Goal: Task Accomplishment & Management: Complete application form

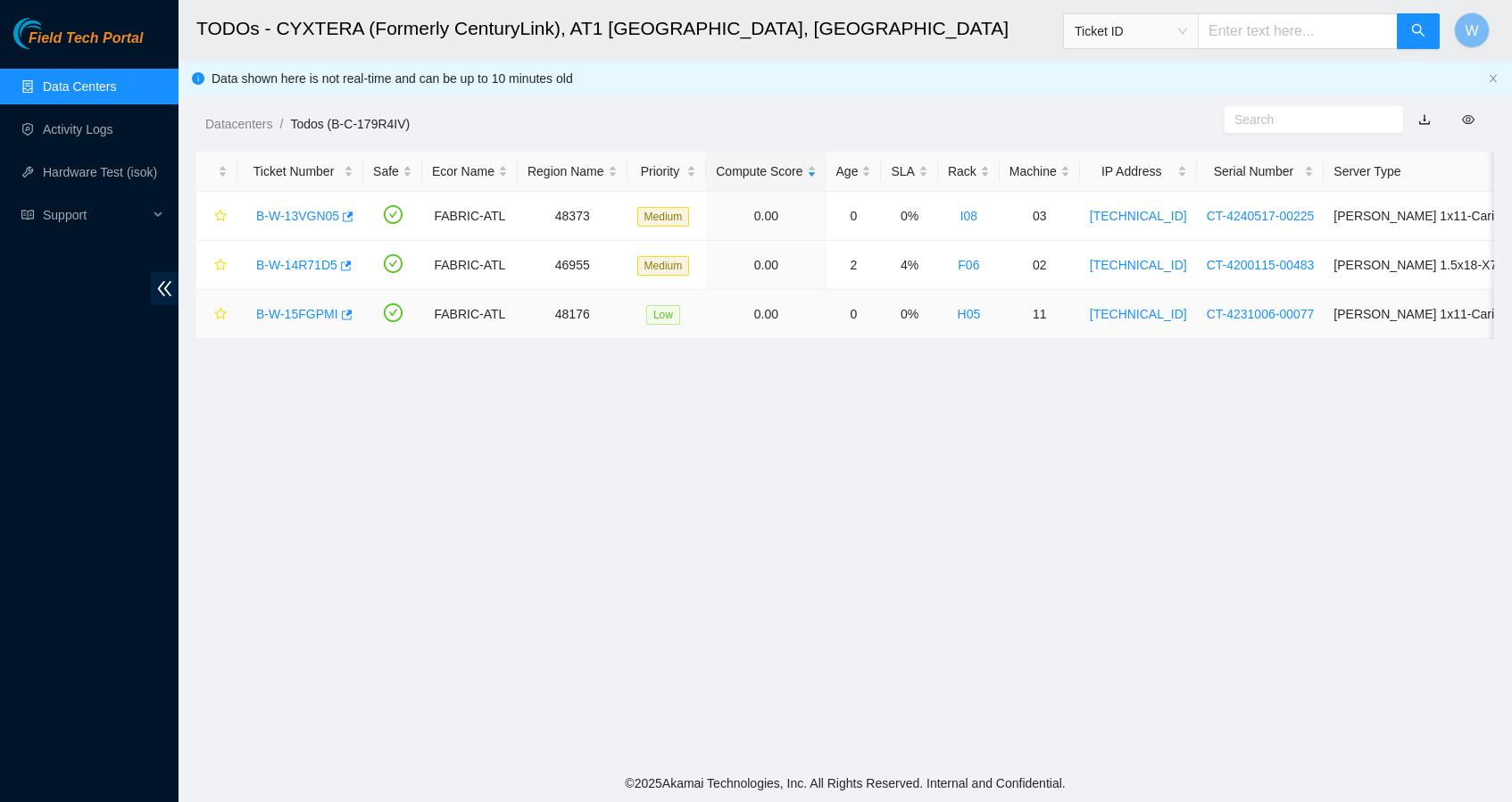
scroll to position [140, 0]
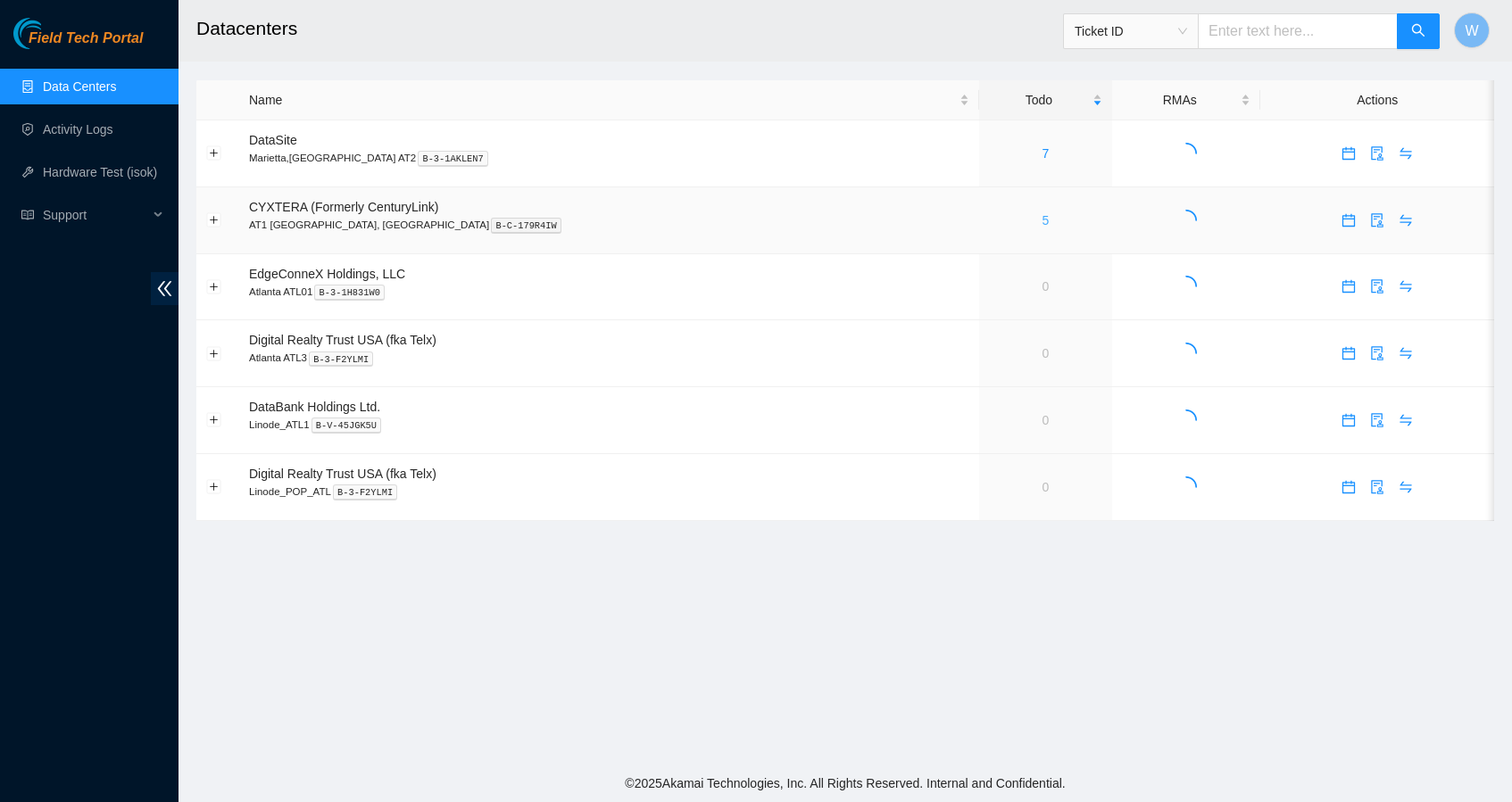
click at [1042, 219] on link "5" at bounding box center [1045, 220] width 7 height 14
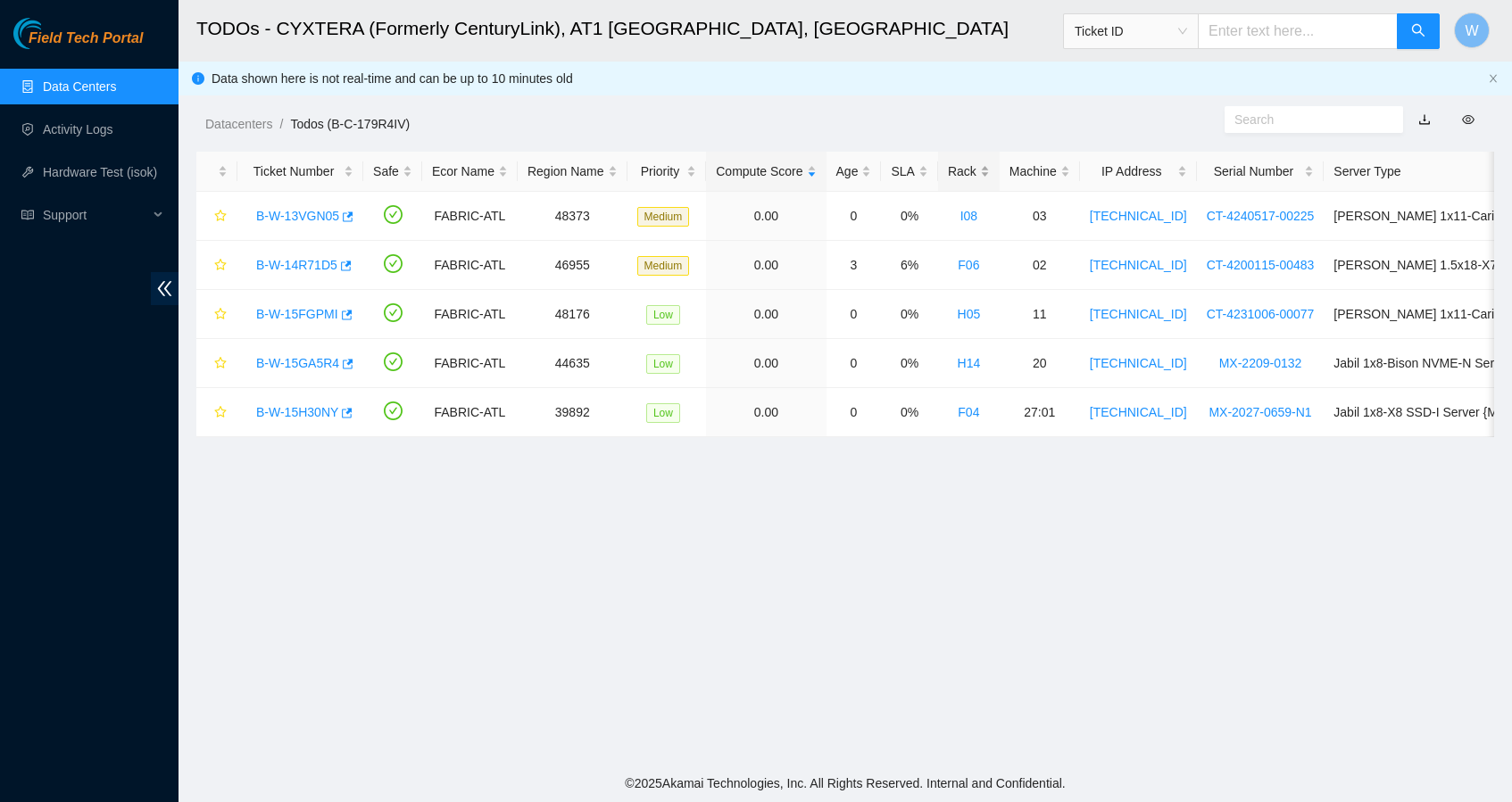
click at [990, 164] on div "Rack" at bounding box center [968, 171] width 42 height 19
click at [319, 310] on link "B-W-15FGPMI" at bounding box center [297, 313] width 82 height 14
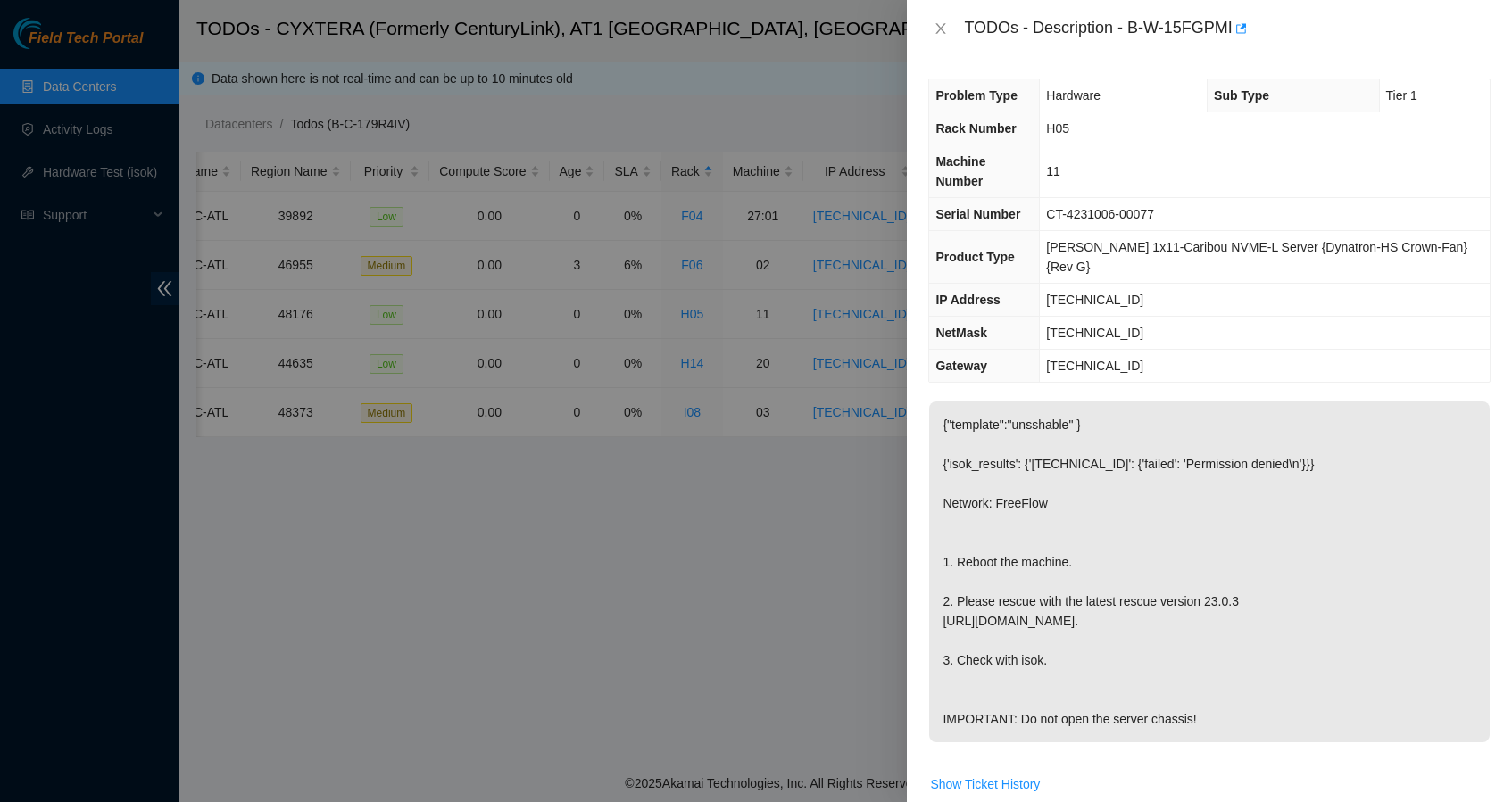
scroll to position [589, 0]
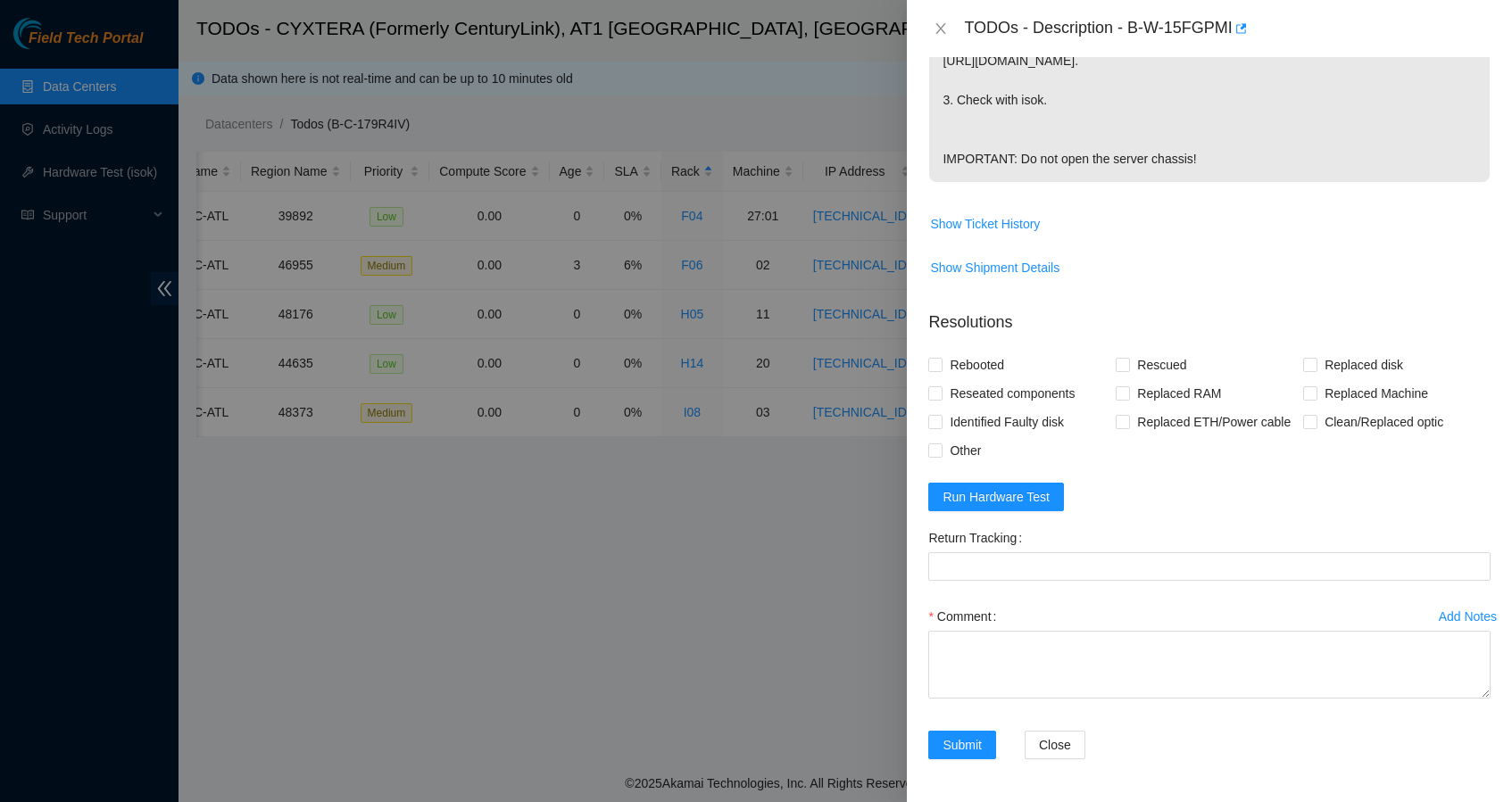
click at [1037, 704] on div "Comment" at bounding box center [1209, 656] width 562 height 107
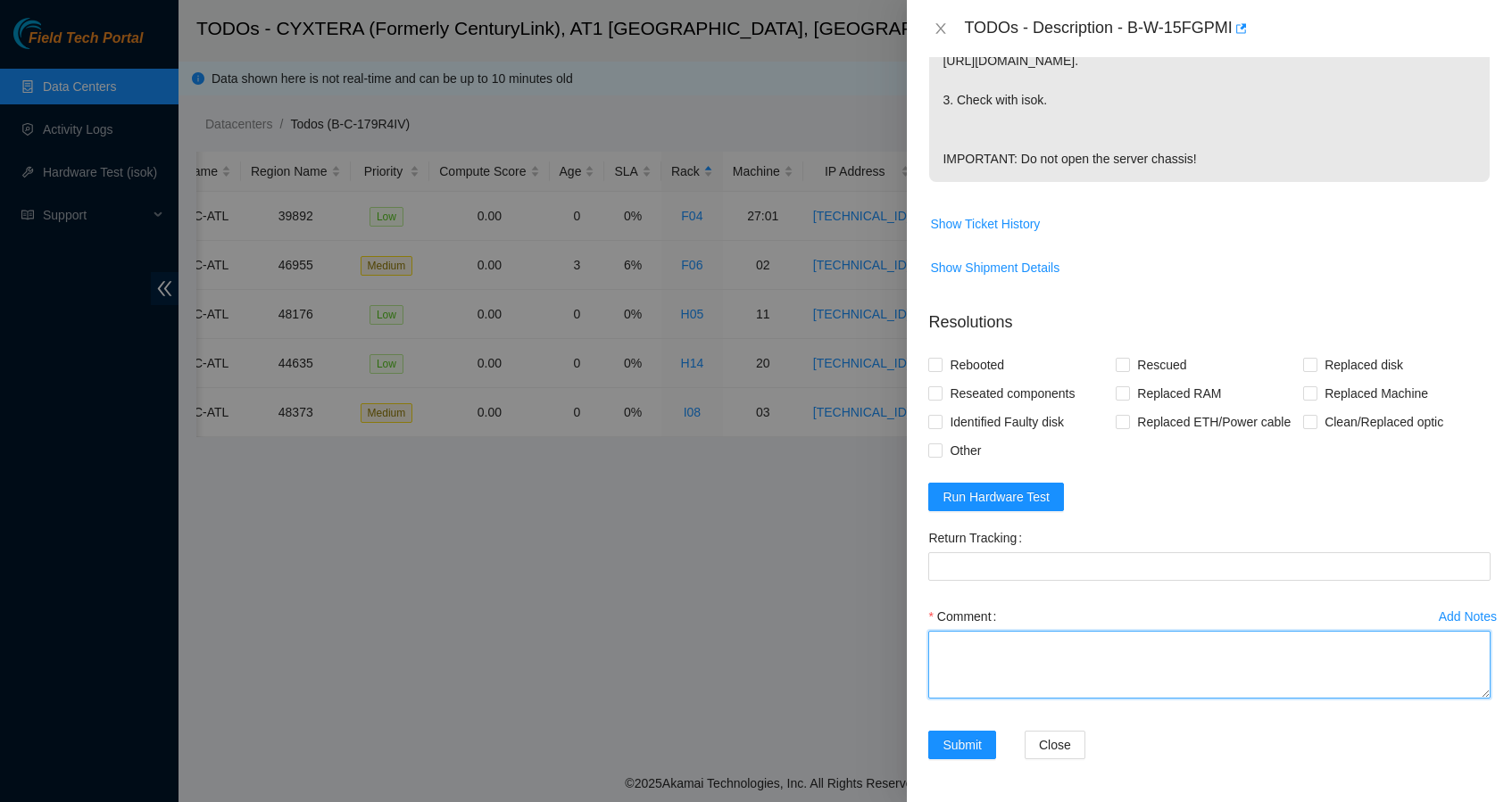
click at [1040, 672] on textarea "Comment" at bounding box center [1209, 664] width 562 height 67
type textarea "Shut down safely Rescued with latest version Iped the server Ran isok-"
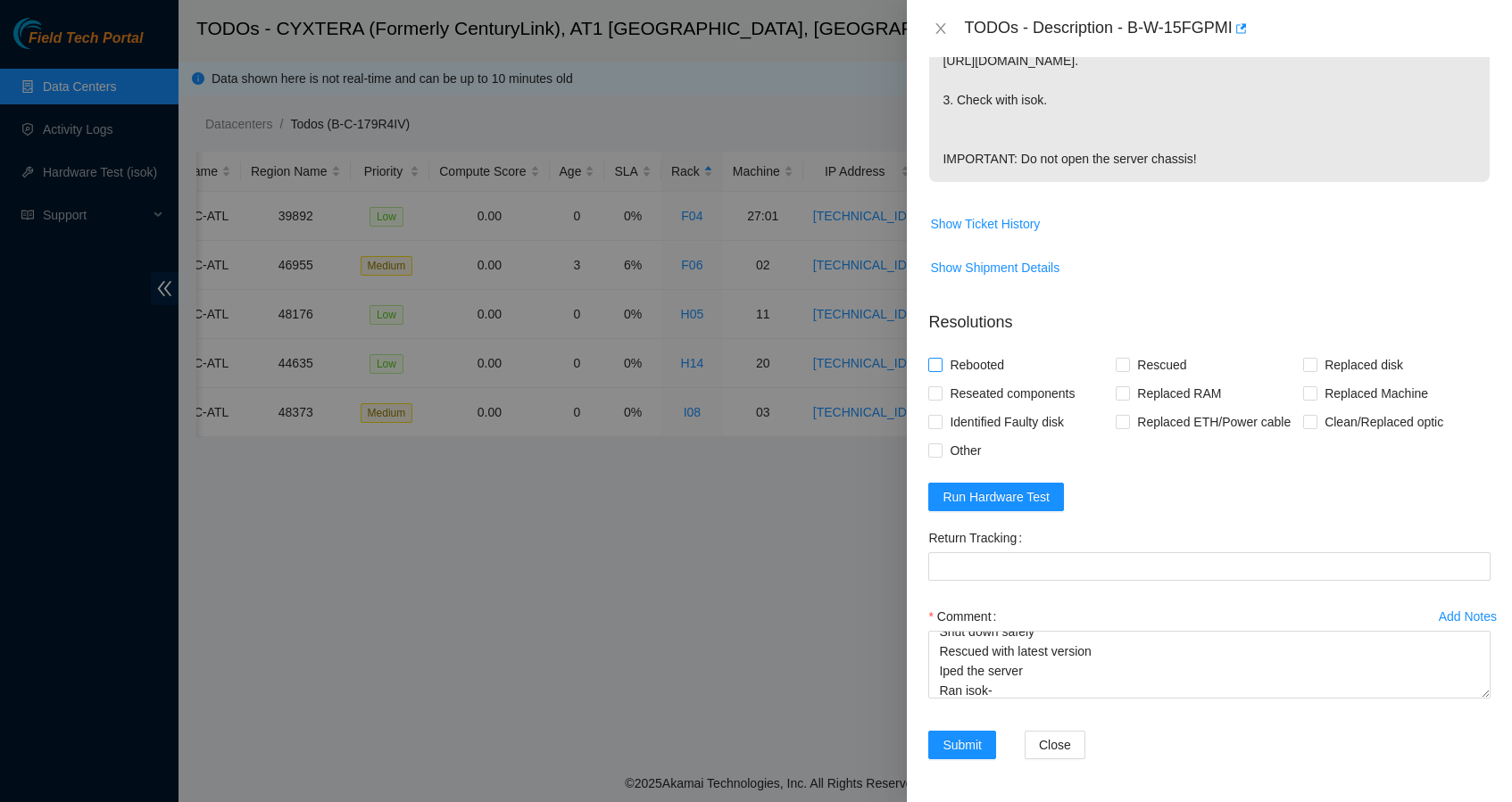
click at [1004, 350] on span "Rebooted" at bounding box center [977, 364] width 68 height 29
click at [941, 358] on input "Rebooted" at bounding box center [934, 364] width 13 height 13
checkbox input "true"
click at [1145, 350] on span "Rescued" at bounding box center [1161, 364] width 64 height 29
click at [1128, 358] on input "Rescued" at bounding box center [1122, 364] width 13 height 13
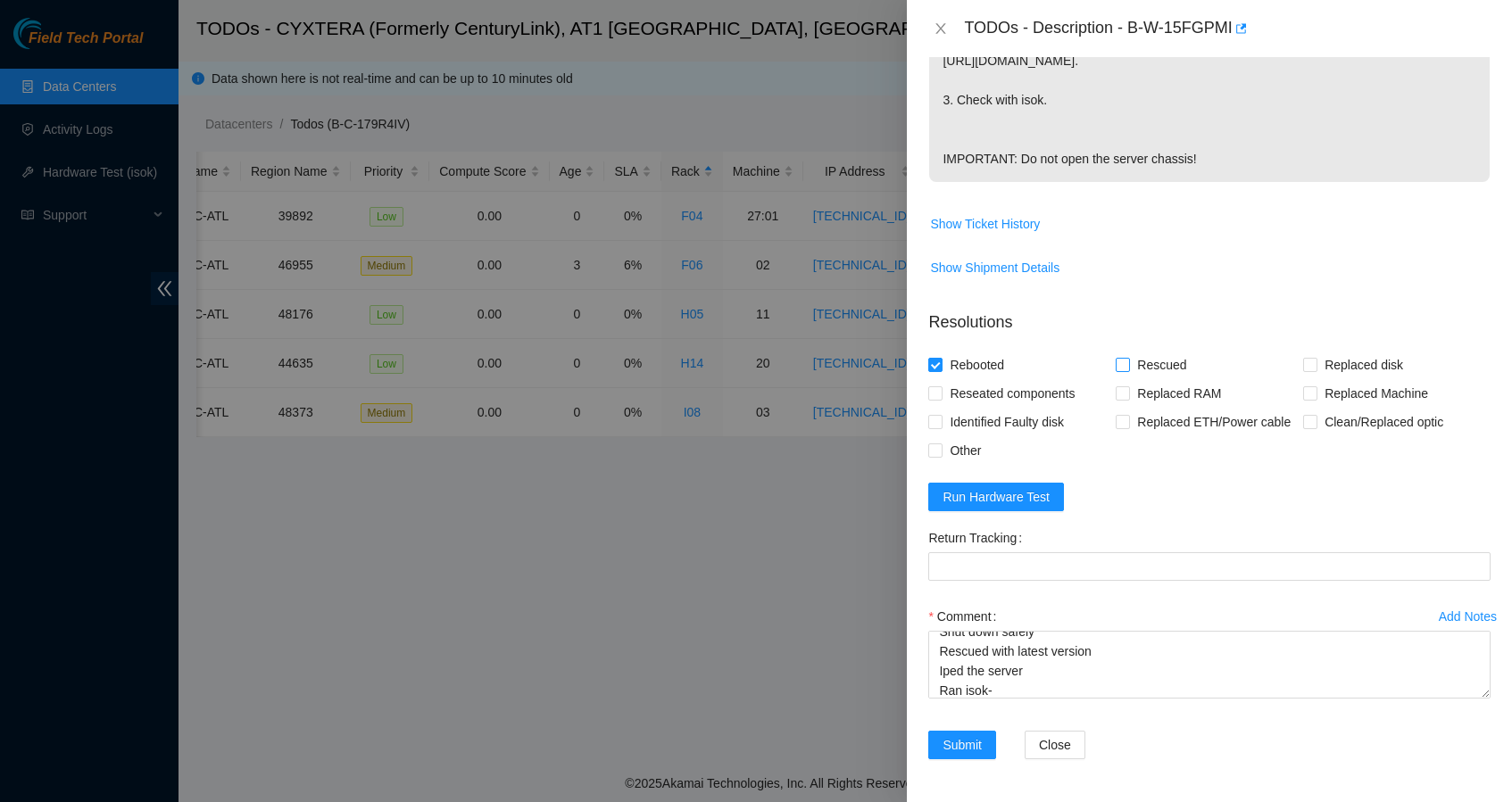
checkbox input "true"
click at [1007, 507] on button "Run Hardware Test" at bounding box center [995, 496] width 136 height 29
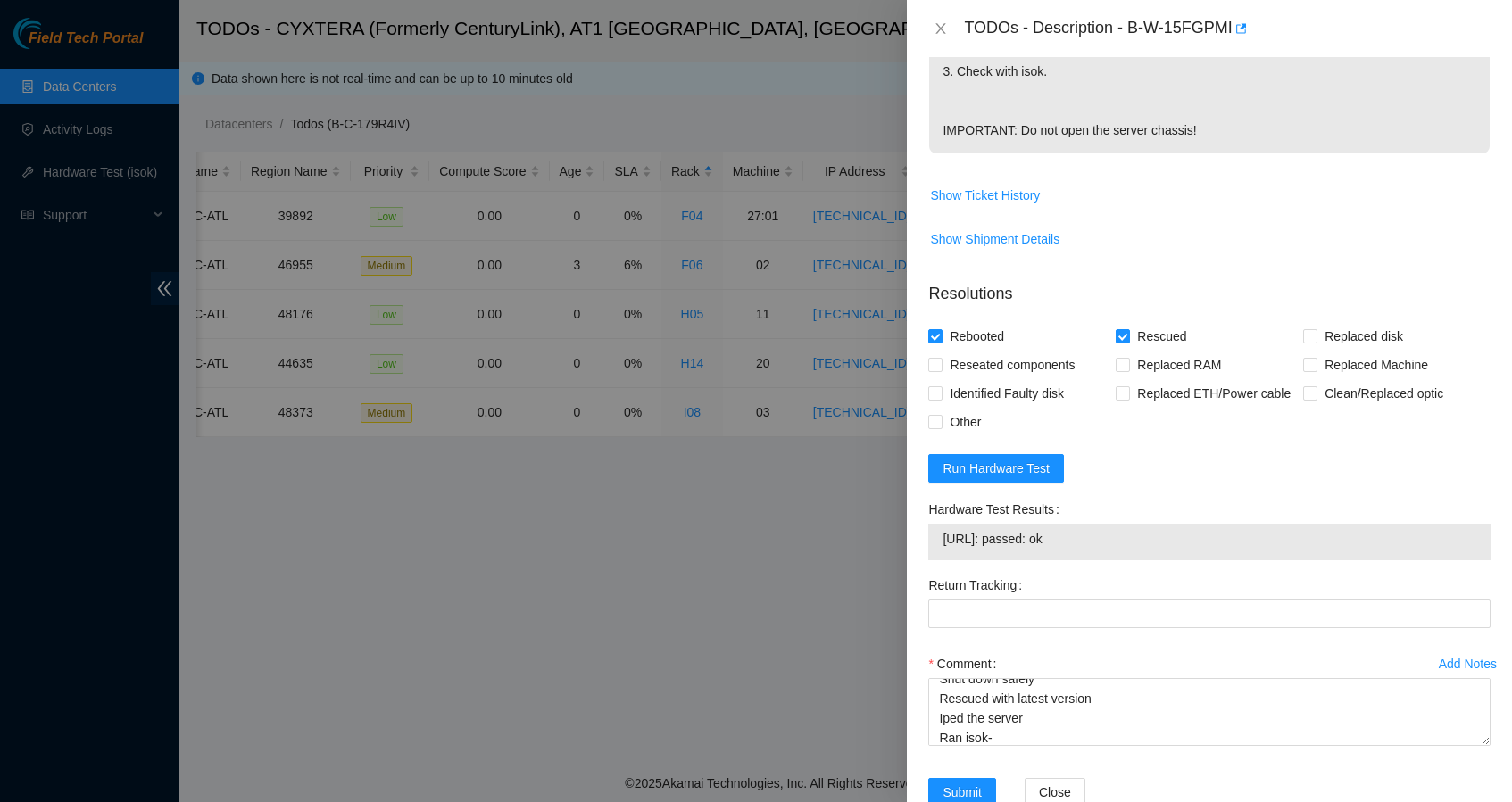
drag, startPoint x: 1104, startPoint y: 568, endPoint x: 944, endPoint y: 561, distance: 160.2
click at [944, 549] on span "23.47.125.142: passed: ok" at bounding box center [1209, 539] width 533 height 19
copy span "23.47.125.142: passed: ok"
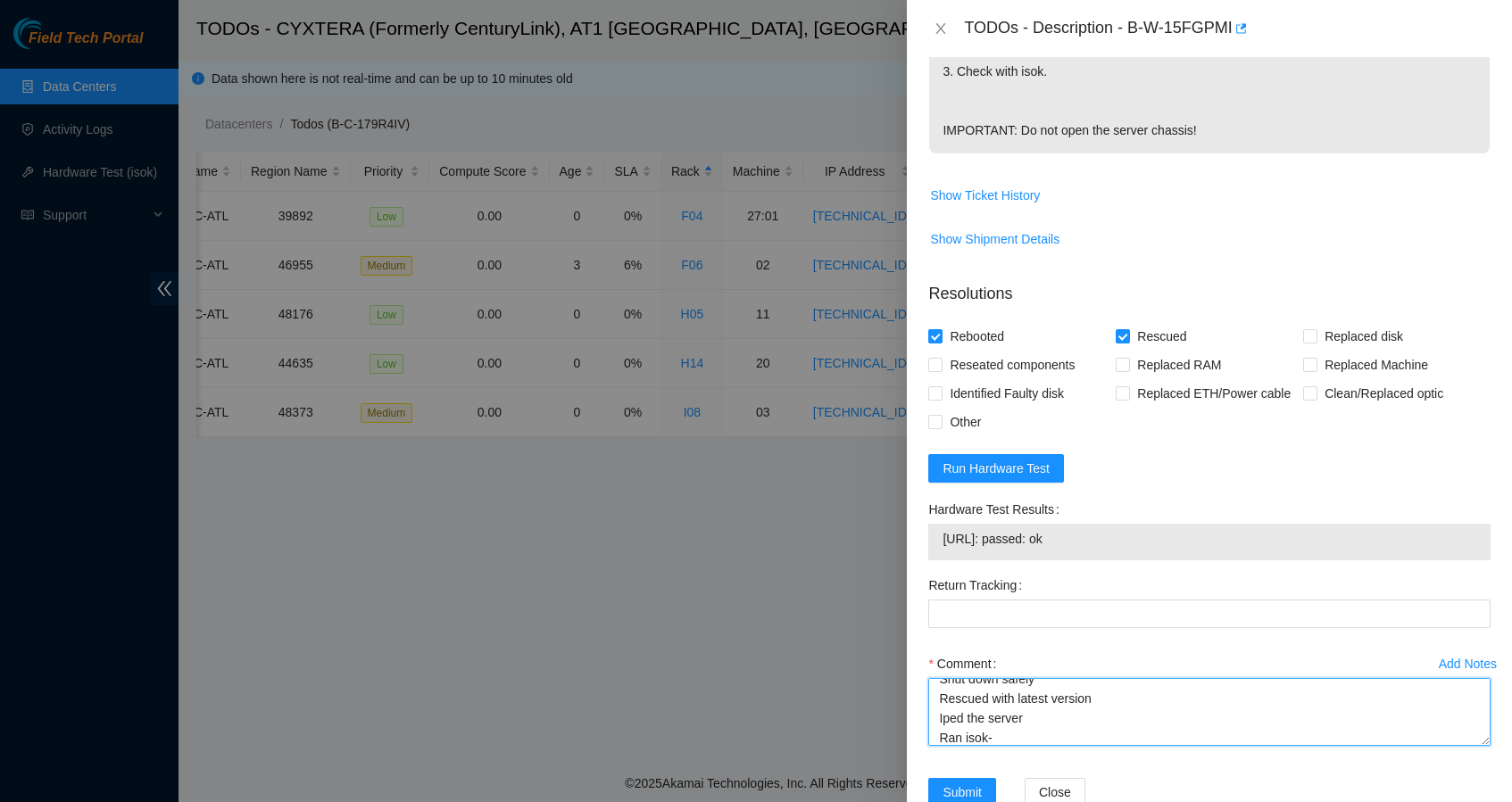
click at [1039, 746] on textarea "Shut down safely Rescued with latest version Iped the server Ran isok-" at bounding box center [1209, 711] width 562 height 67
paste textarea "23.47.125.142: passed: ok"
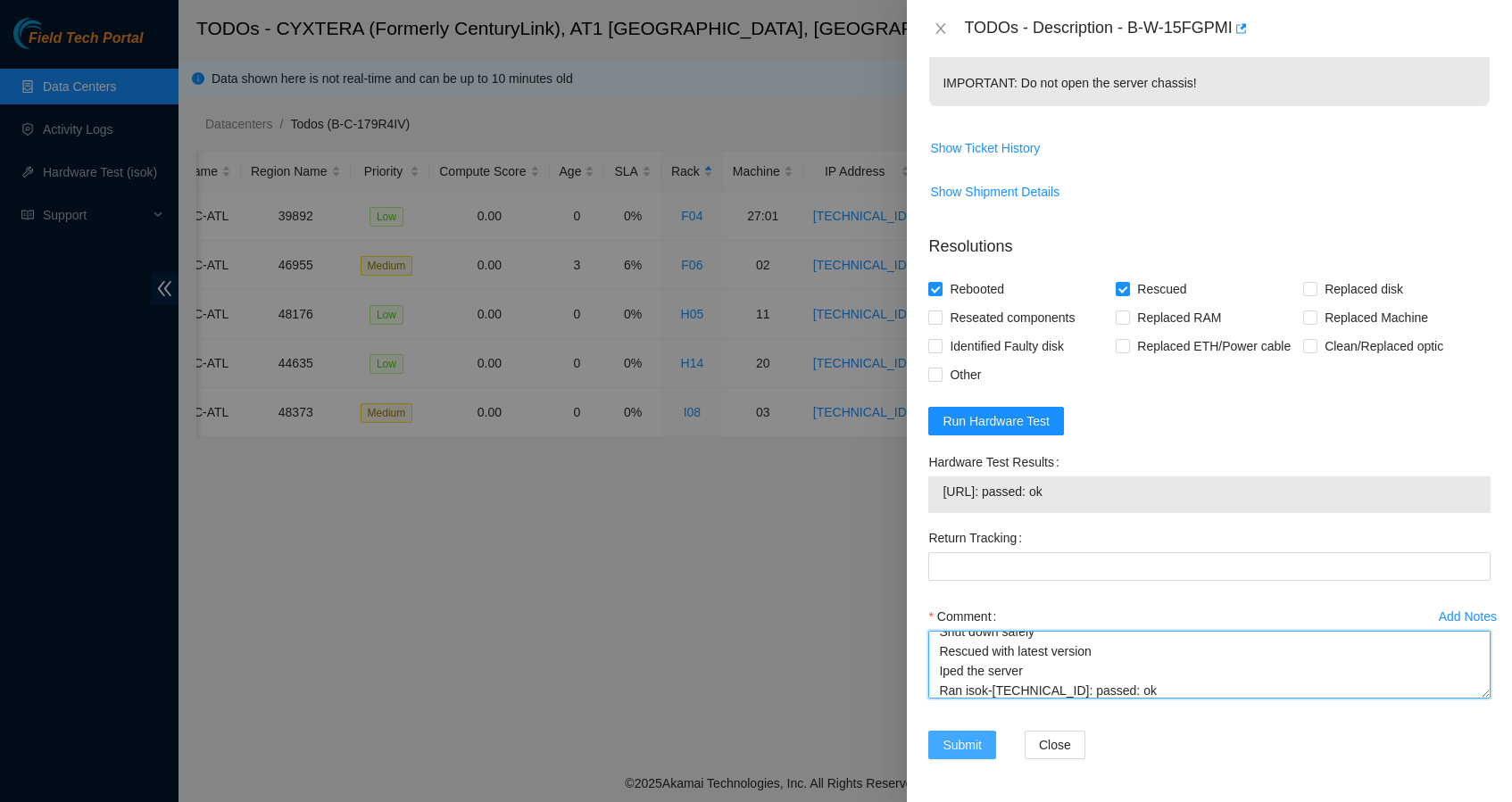
scroll to position [664, 0]
type textarea "Shut down safely Rescued with latest version Iped the server Ran isok-23.47.125…"
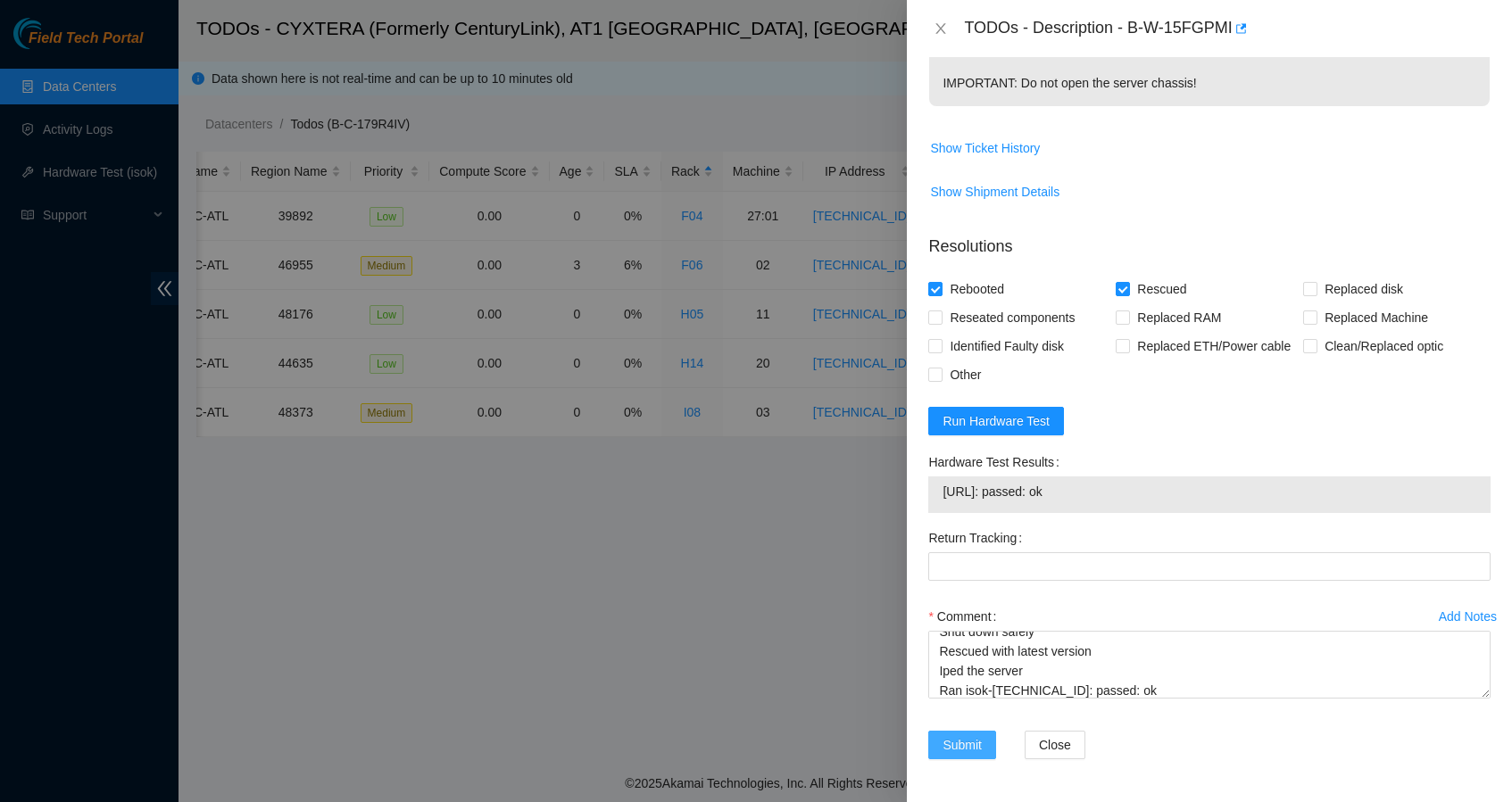
click at [958, 740] on span "Submit" at bounding box center [962, 745] width 39 height 19
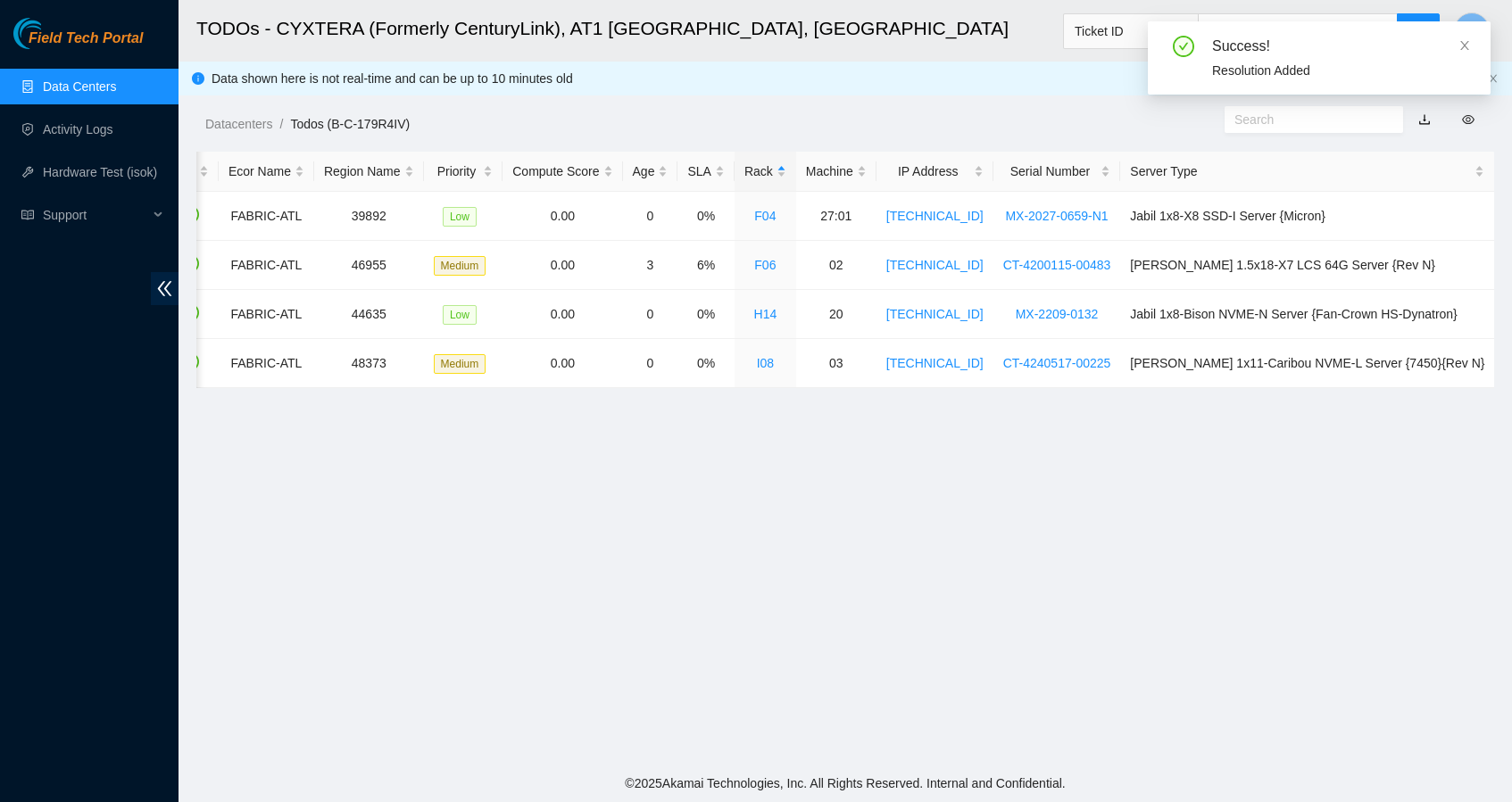
scroll to position [0, 212]
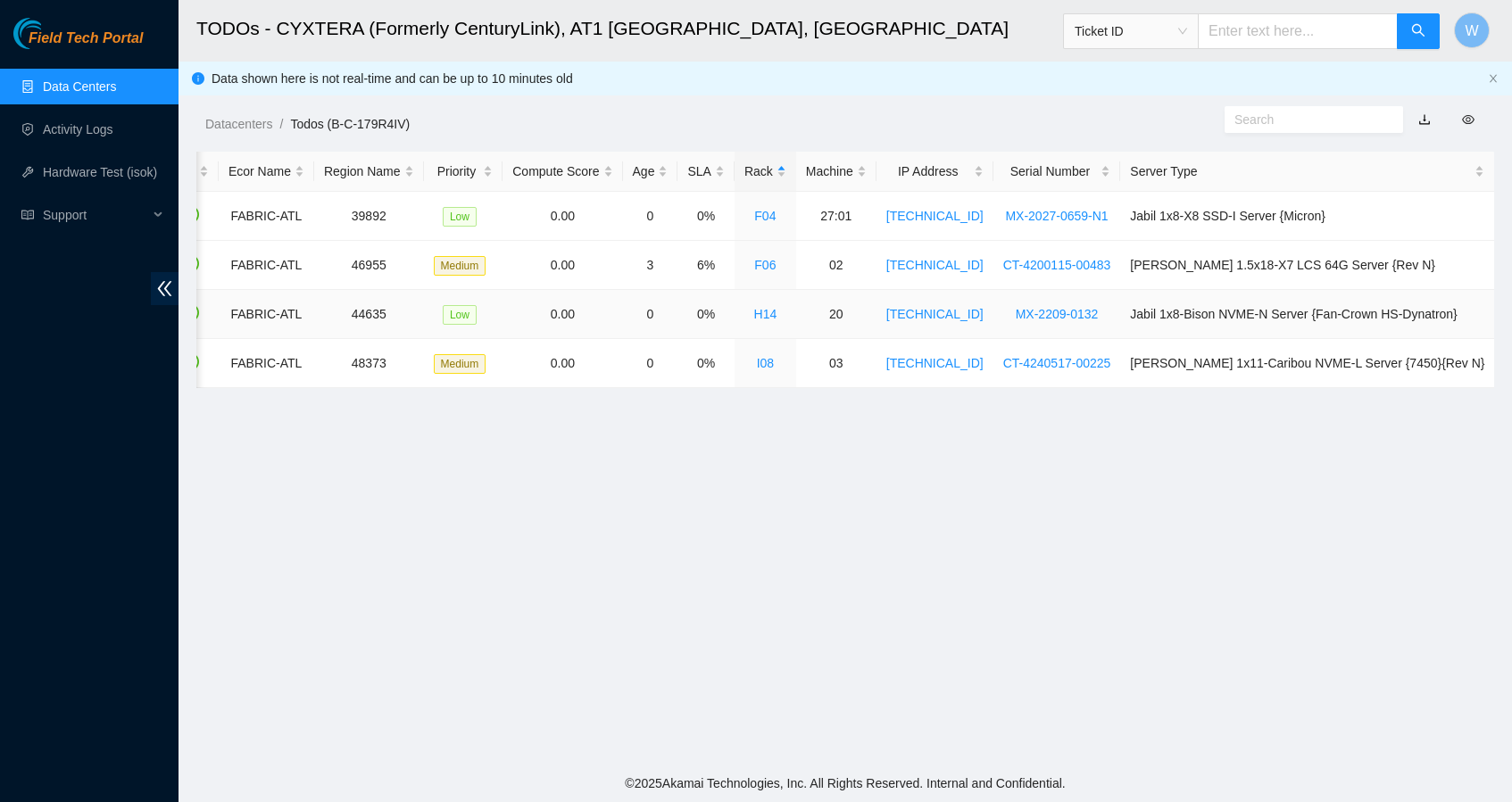
click at [261, 315] on td "FABRIC-ATL" at bounding box center [266, 314] width 95 height 49
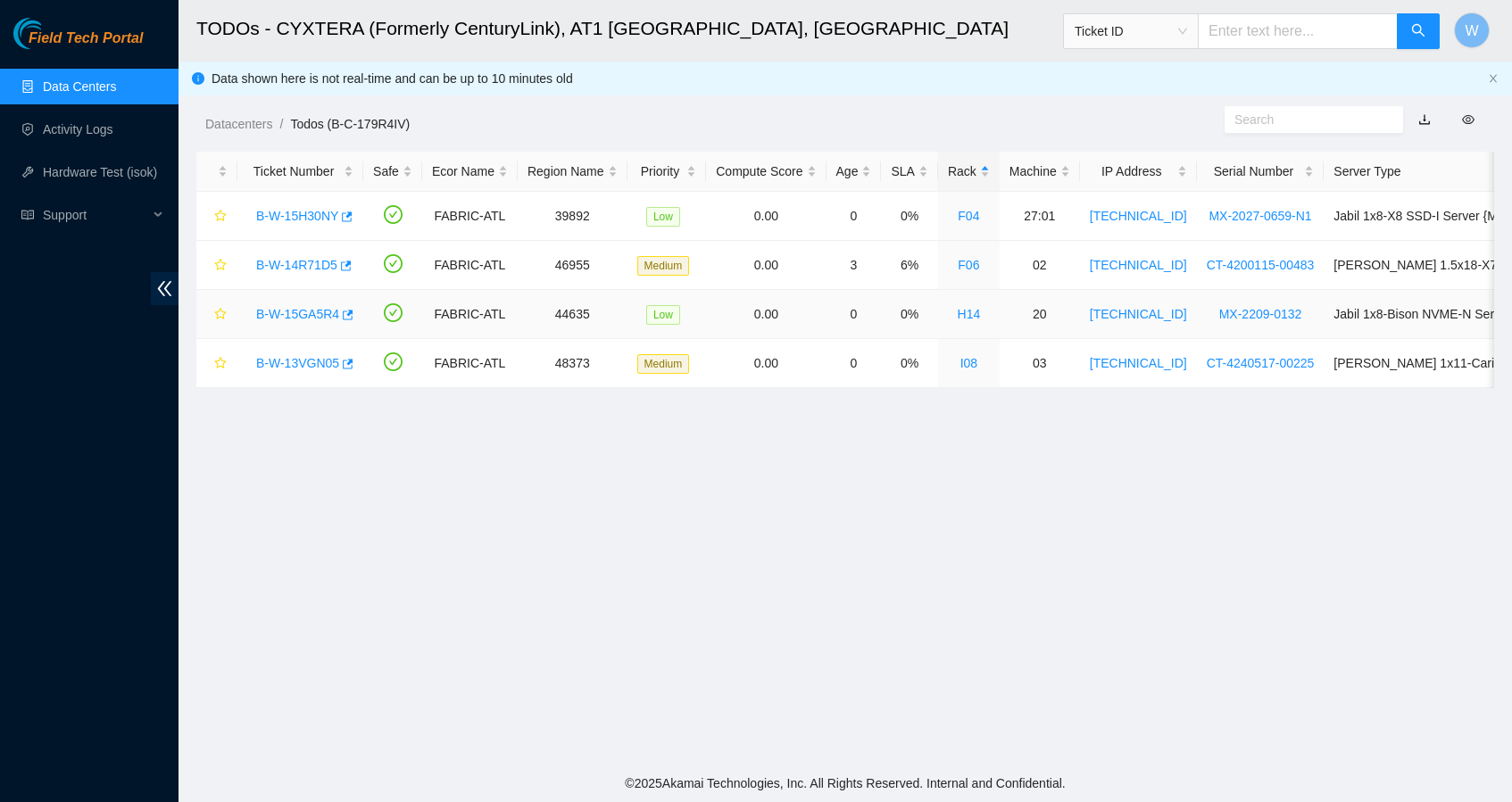
scroll to position [0, 0]
click at [323, 311] on link "B-W-15GA5R4" at bounding box center [298, 313] width 83 height 14
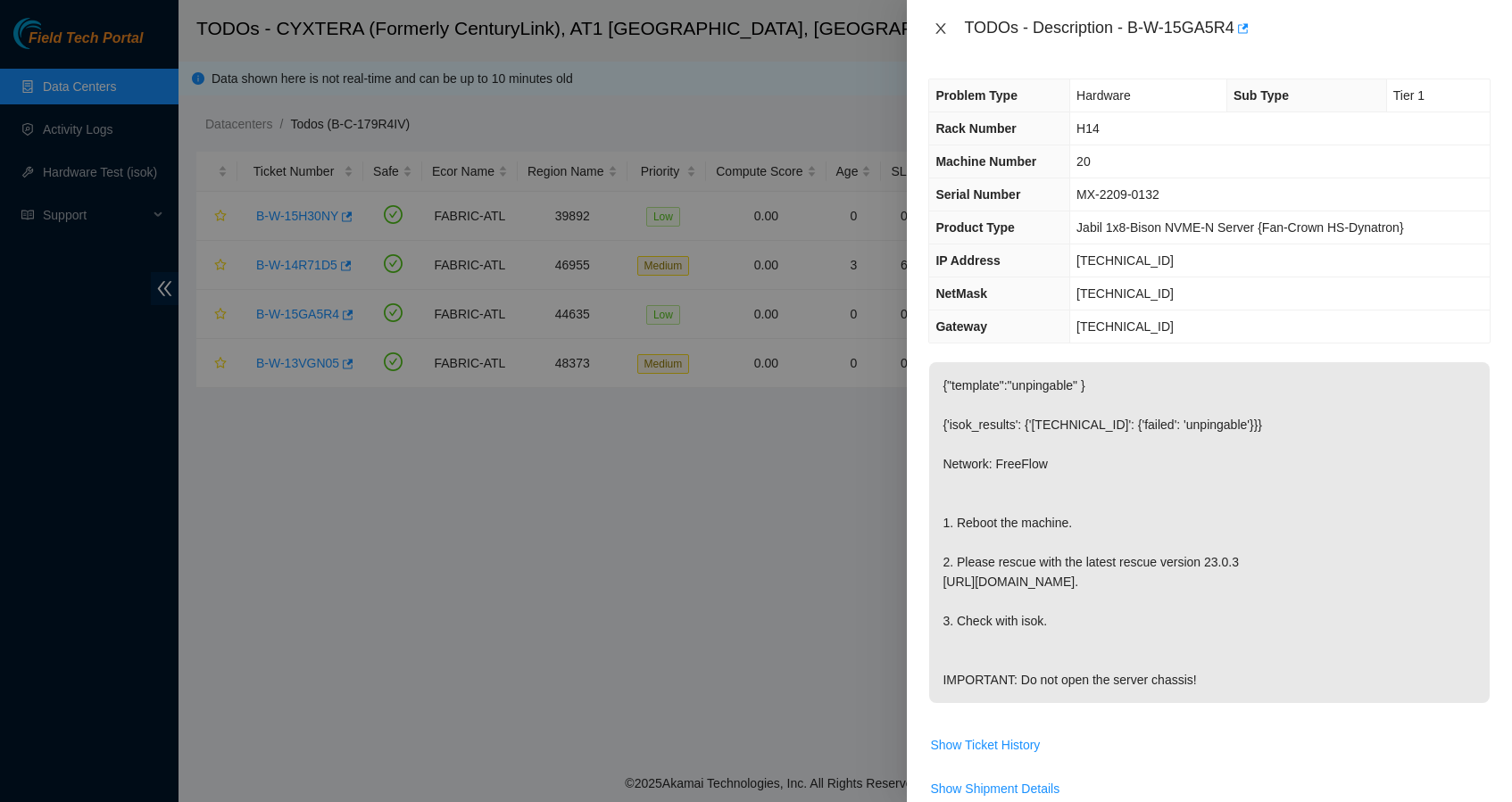
click at [942, 25] on icon "close" at bounding box center [940, 28] width 14 height 14
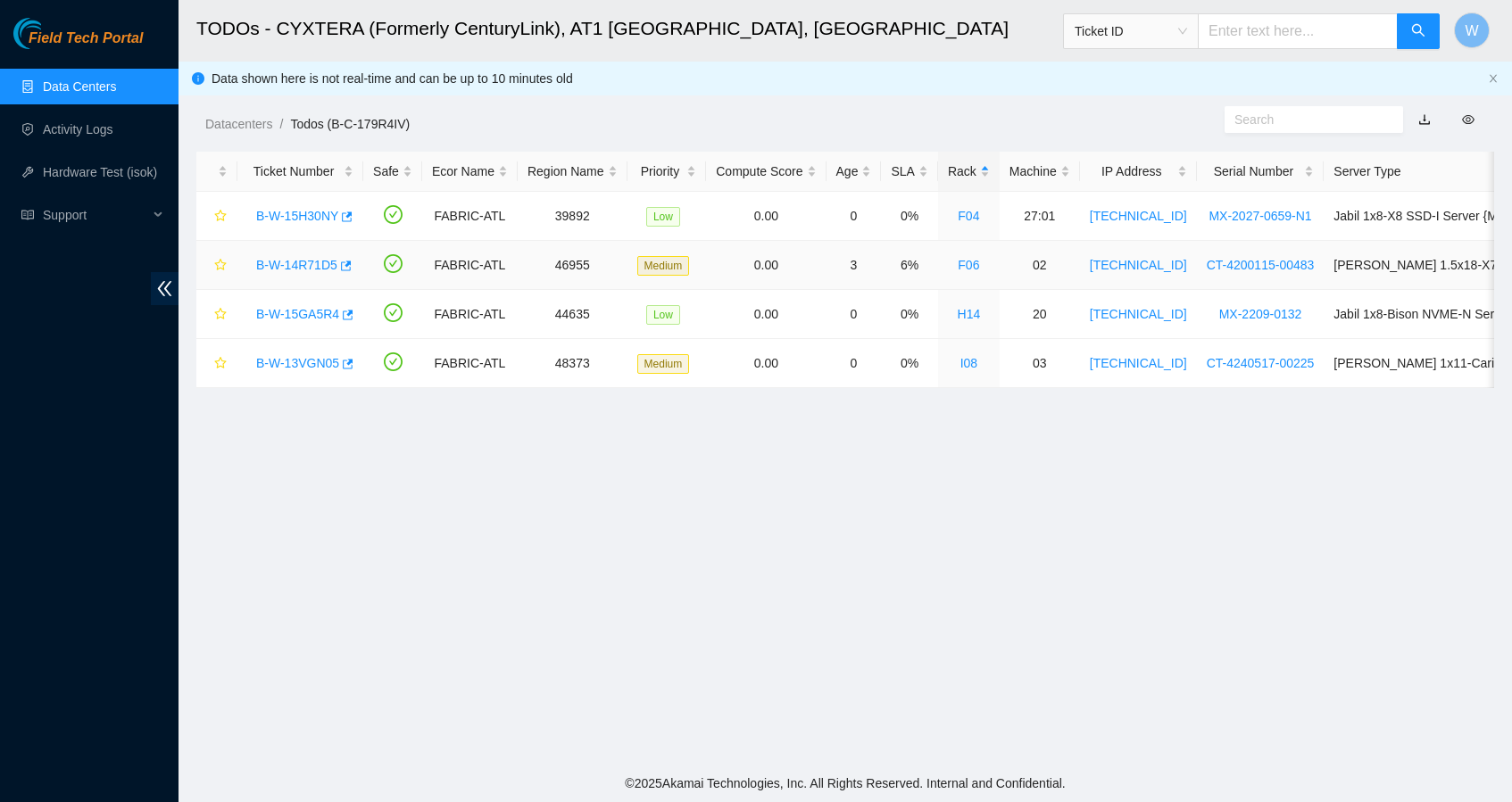
click at [304, 261] on link "B-W-14R71D5" at bounding box center [297, 264] width 81 height 14
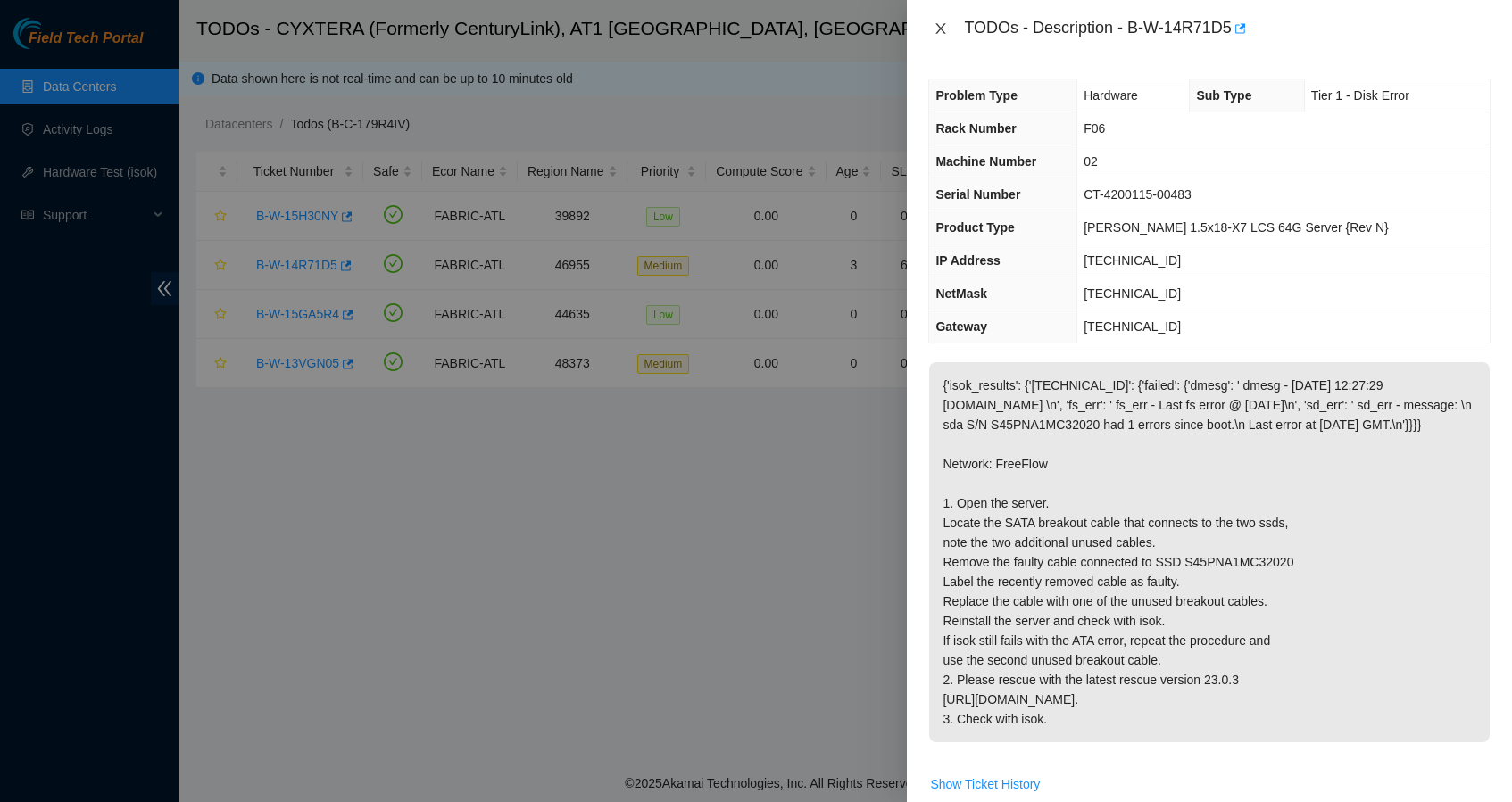
click at [938, 37] on button "Close" at bounding box center [940, 29] width 25 height 17
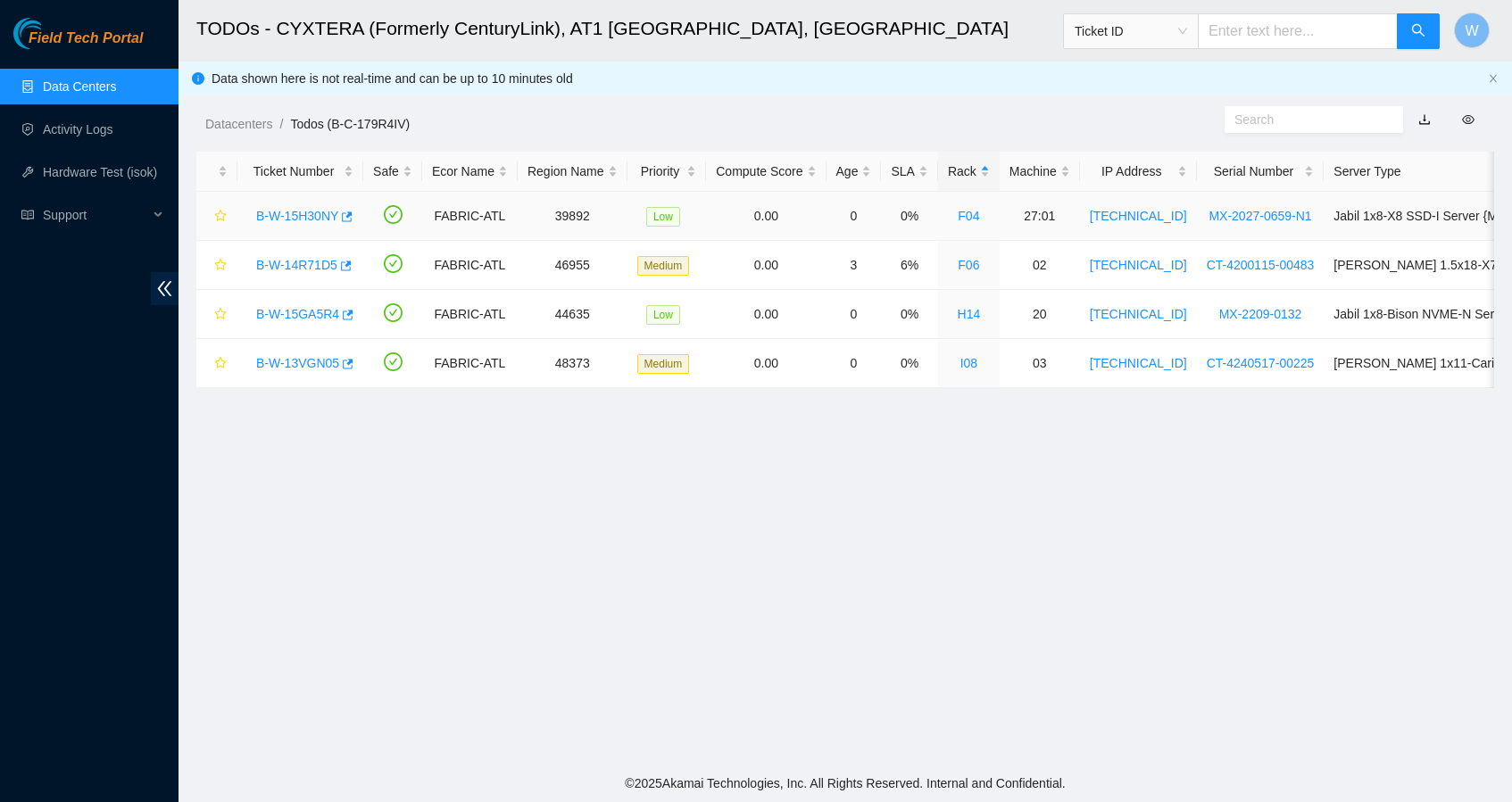
click at [329, 216] on link "B-W-15H30NY" at bounding box center [297, 215] width 82 height 14
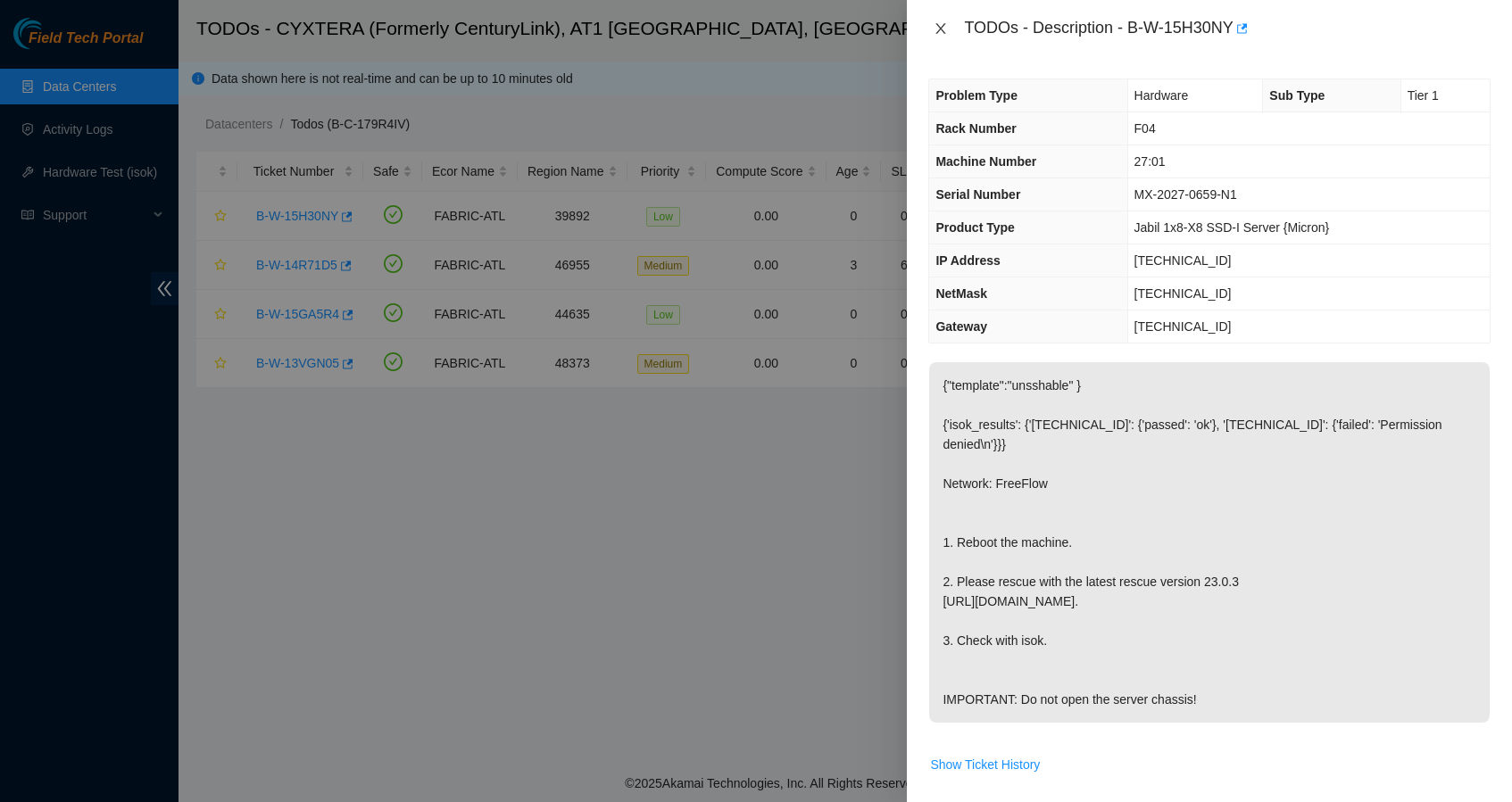
click at [940, 26] on icon "close" at bounding box center [941, 29] width 10 height 11
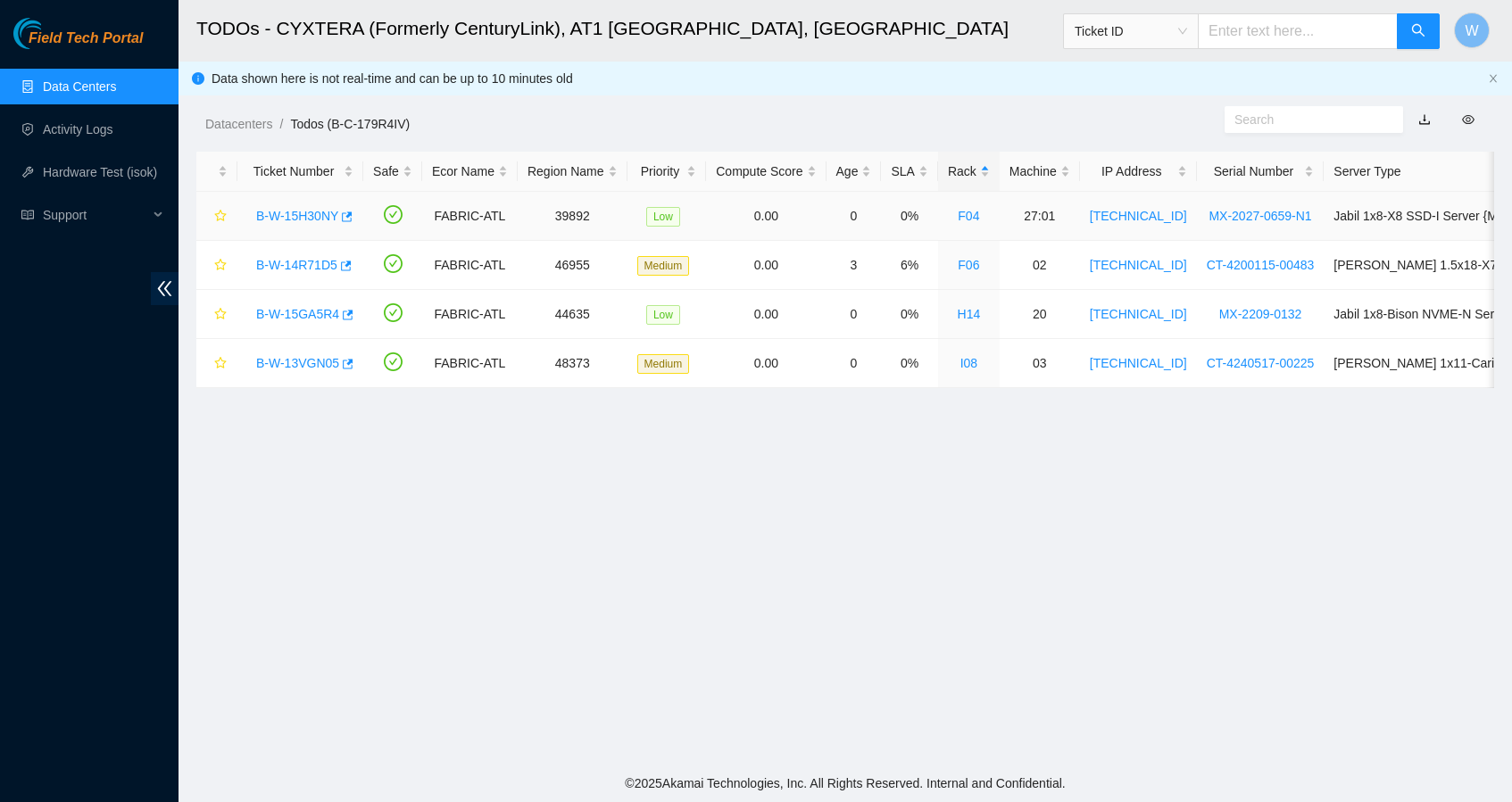
click at [299, 218] on link "B-W-15H30NY" at bounding box center [297, 215] width 82 height 14
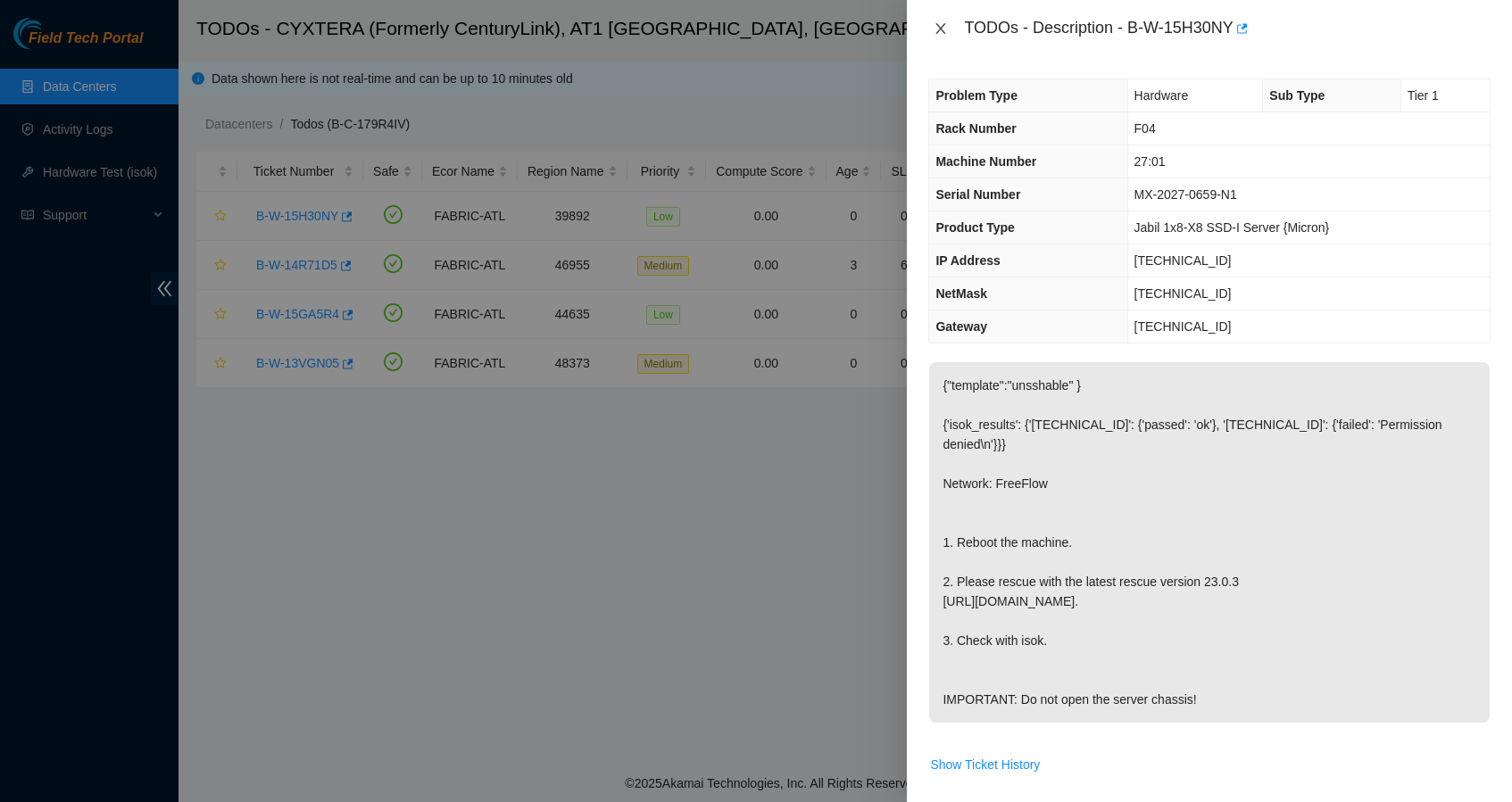
click at [942, 28] on icon "close" at bounding box center [941, 29] width 10 height 11
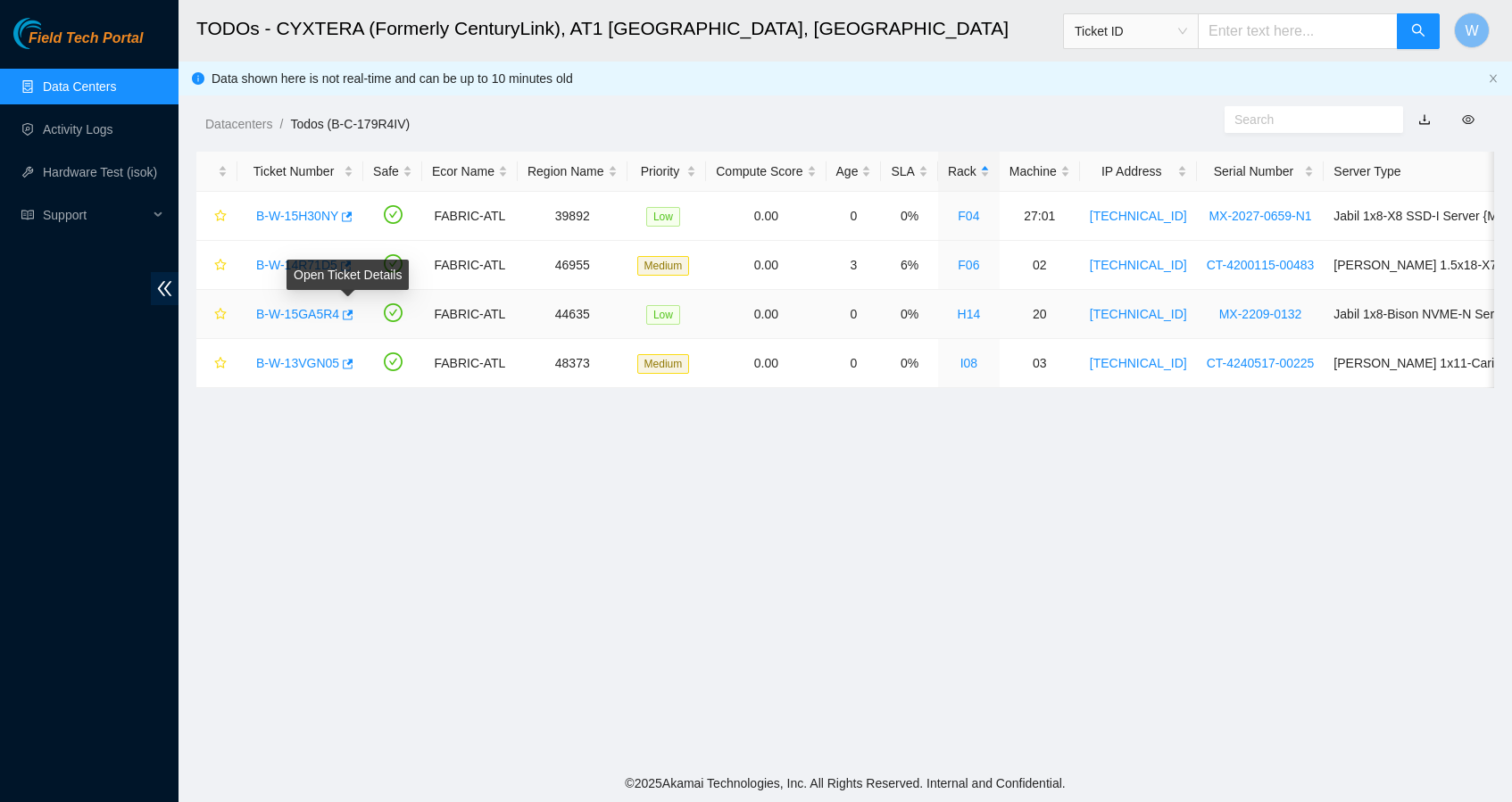
click at [318, 314] on link "B-W-15GA5R4" at bounding box center [298, 313] width 83 height 14
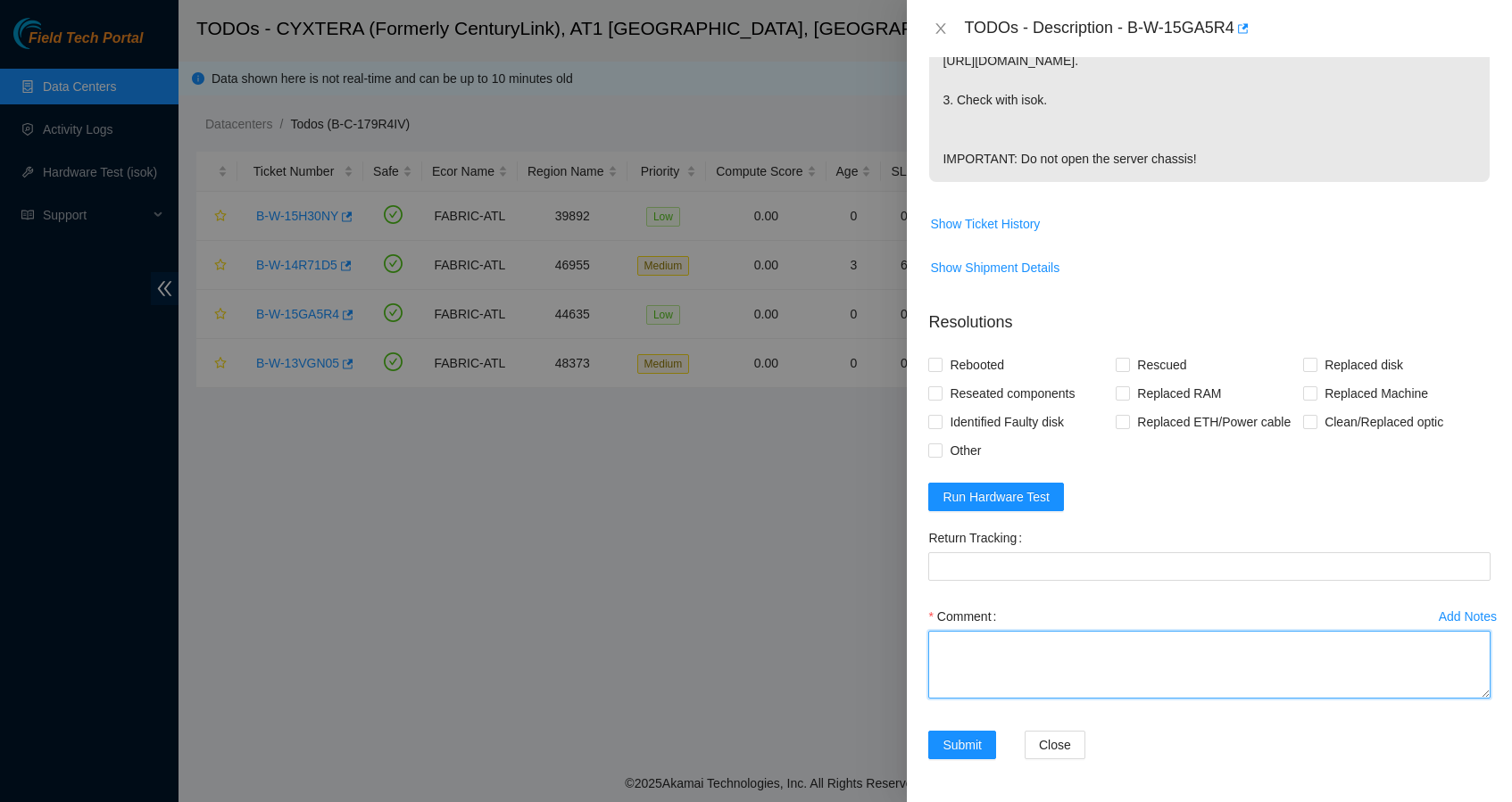
scroll to position [589, 0]
click at [1030, 661] on textarea "Comment" at bounding box center [1209, 664] width 562 height 67
type textarea "Shut down safely Rescued with latest version Iped the server Ran isok -"
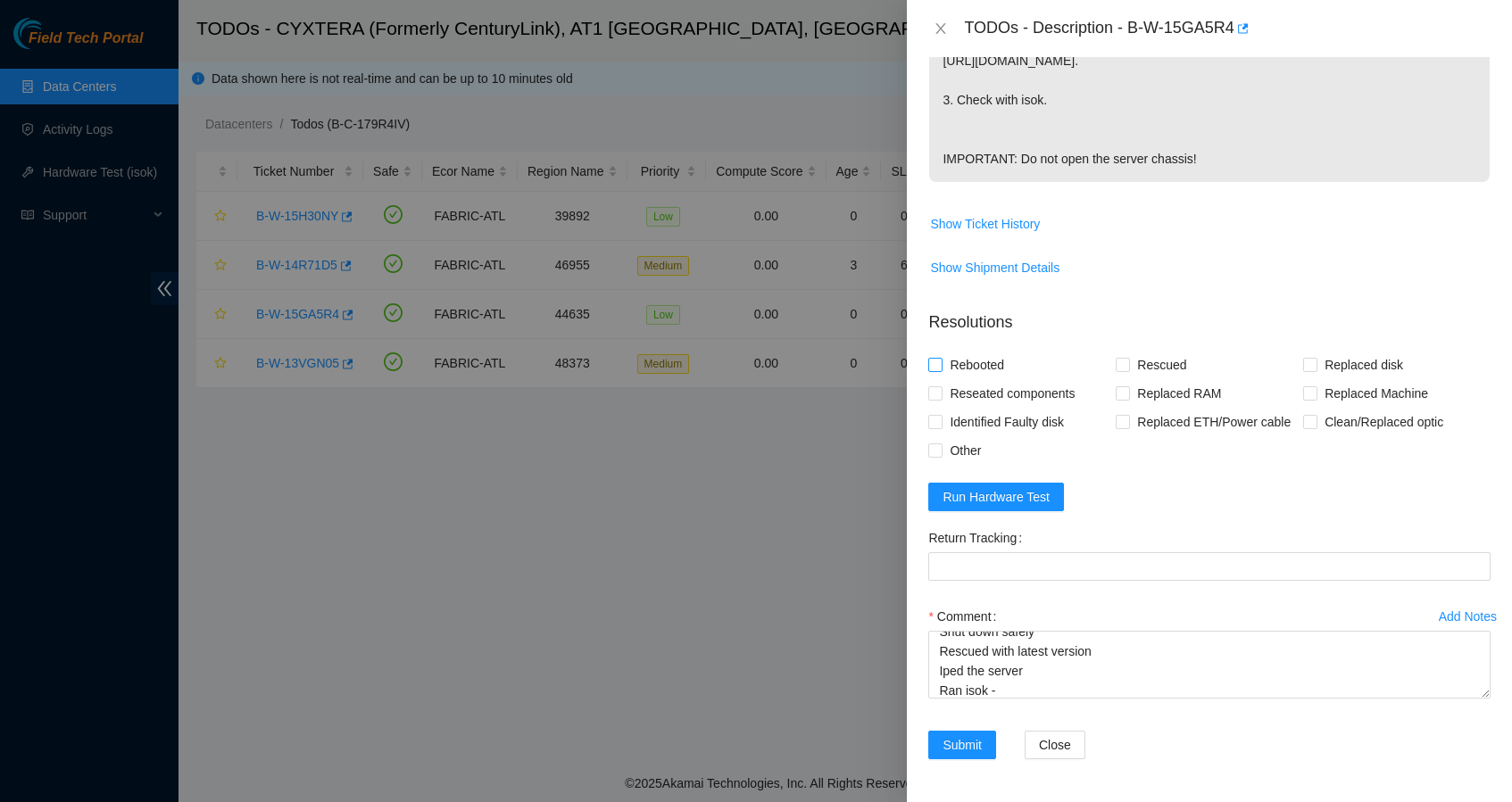
click at [981, 350] on span "Rebooted" at bounding box center [977, 364] width 68 height 29
click at [941, 358] on input "Rebooted" at bounding box center [934, 364] width 13 height 13
checkbox input "true"
click at [1129, 350] on span "Rescued" at bounding box center [1161, 364] width 64 height 29
click at [1127, 358] on input "Rescued" at bounding box center [1122, 364] width 13 height 13
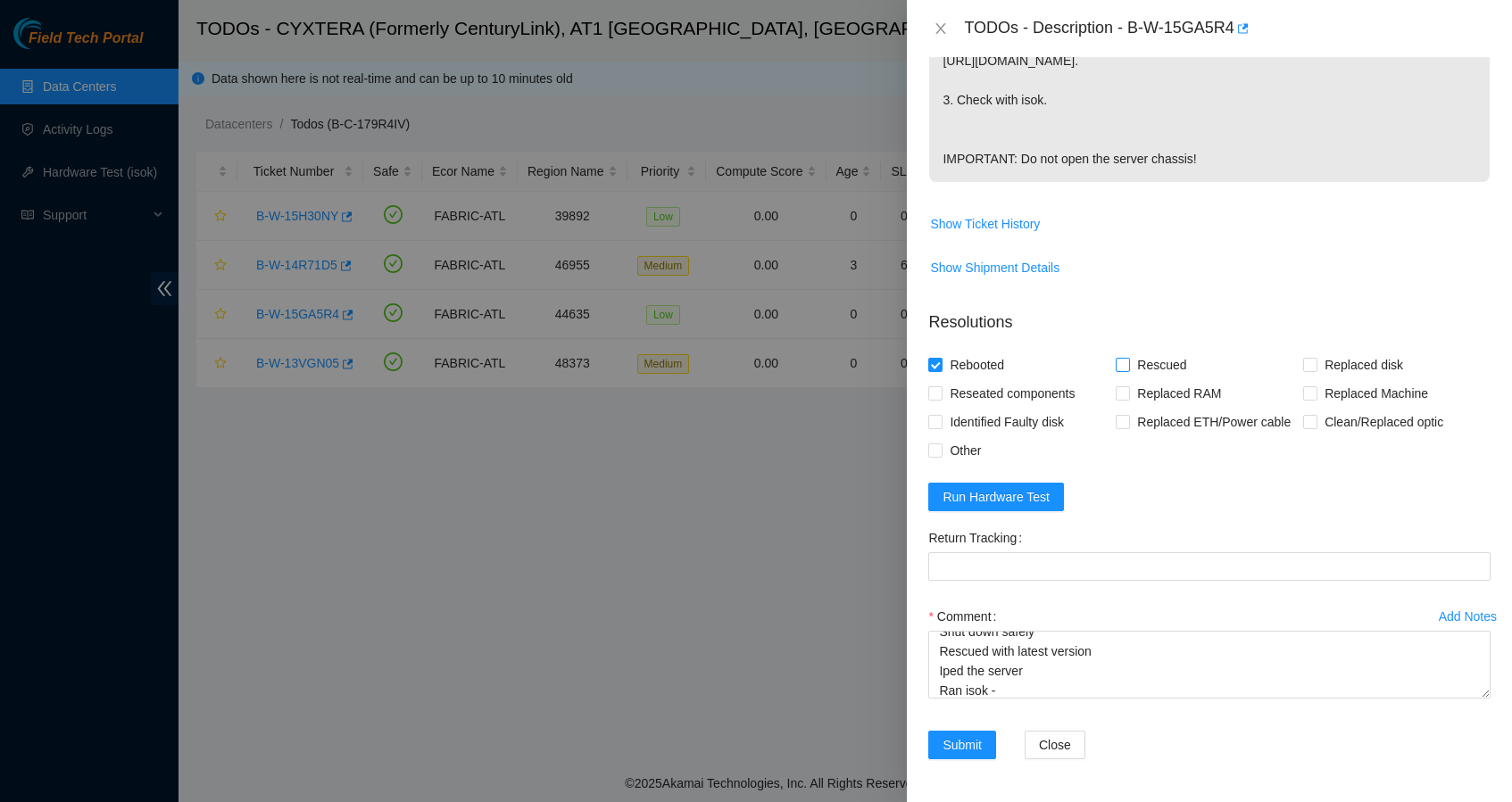
checkbox input "true"
click at [1026, 486] on button "Run Hardware Test" at bounding box center [995, 496] width 136 height 29
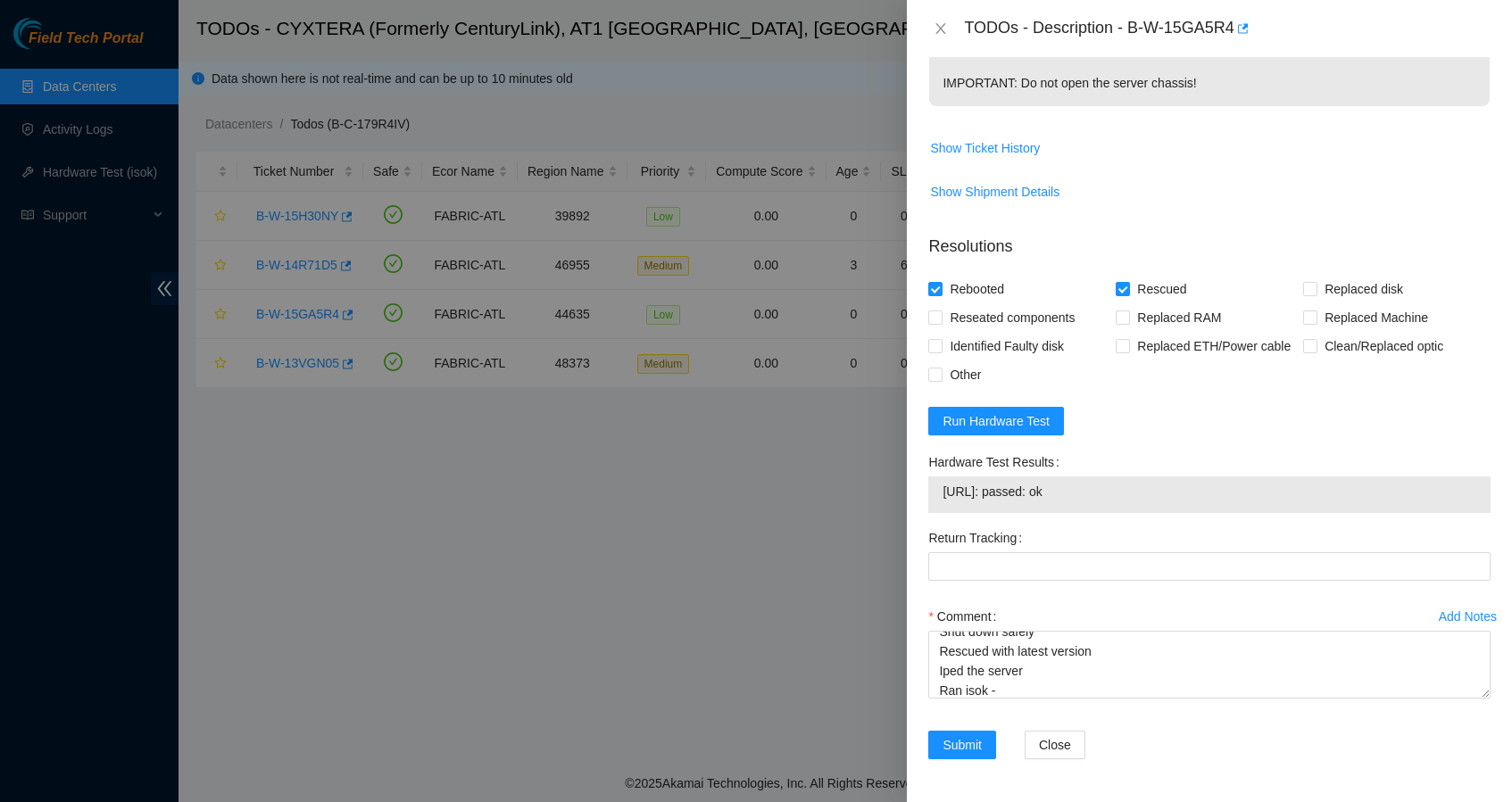
scroll to position [664, 0]
drag, startPoint x: 1097, startPoint y: 491, endPoint x: 942, endPoint y: 491, distance: 155.0
click at [942, 490] on td "23.213.25.87: passed: ok" at bounding box center [1209, 494] width 535 height 28
copy span "23.213.25.87: passed: ok"
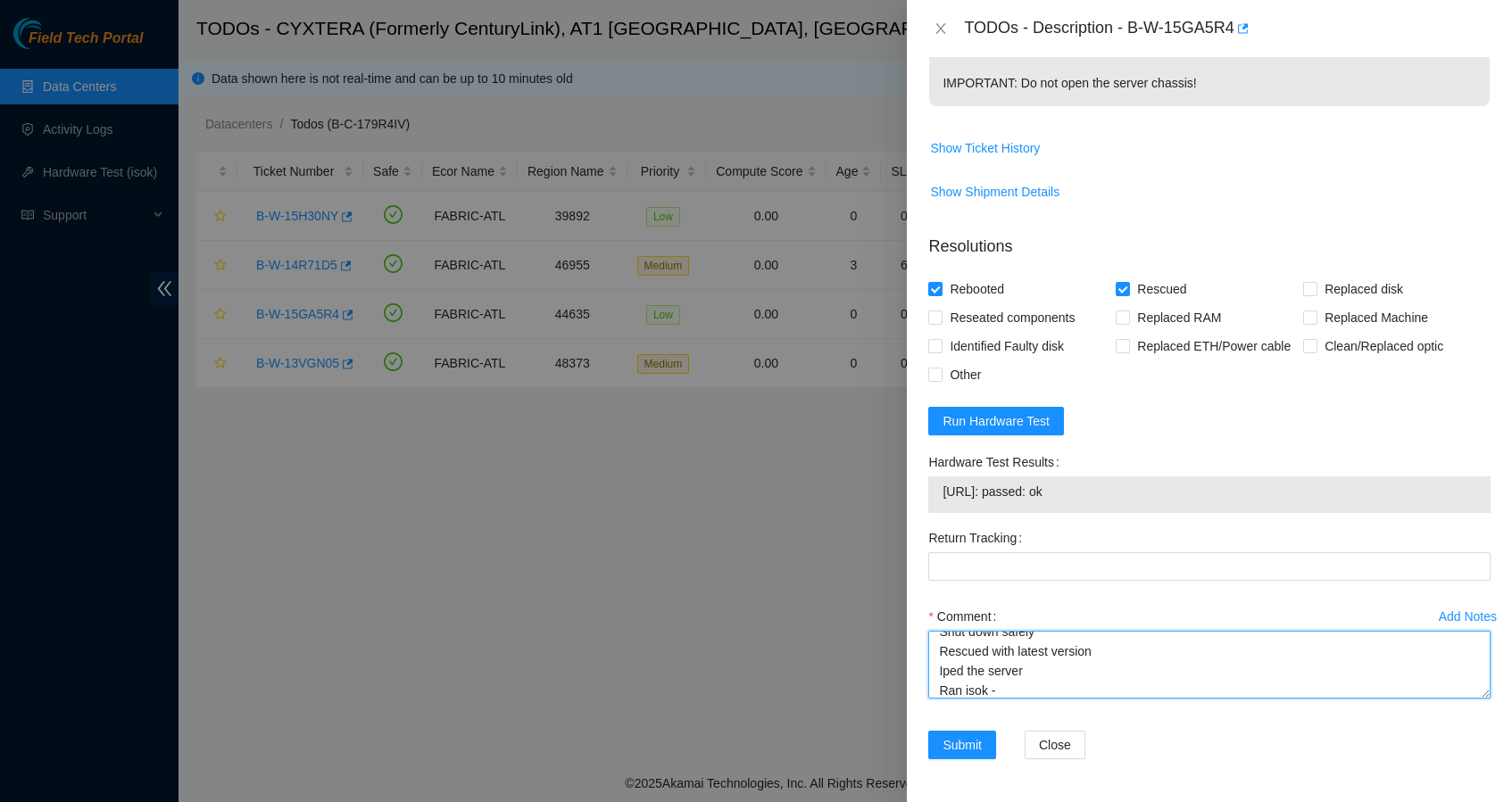
click at [1043, 687] on textarea "Shut down safely Rescued with latest version Iped the server Ran isok -" at bounding box center [1209, 664] width 562 height 67
paste textarea "23.213.25.87: passed: ok"
type textarea "Shut down safely Rescued with latest version Iped the server Ran isok - 23.213.…"
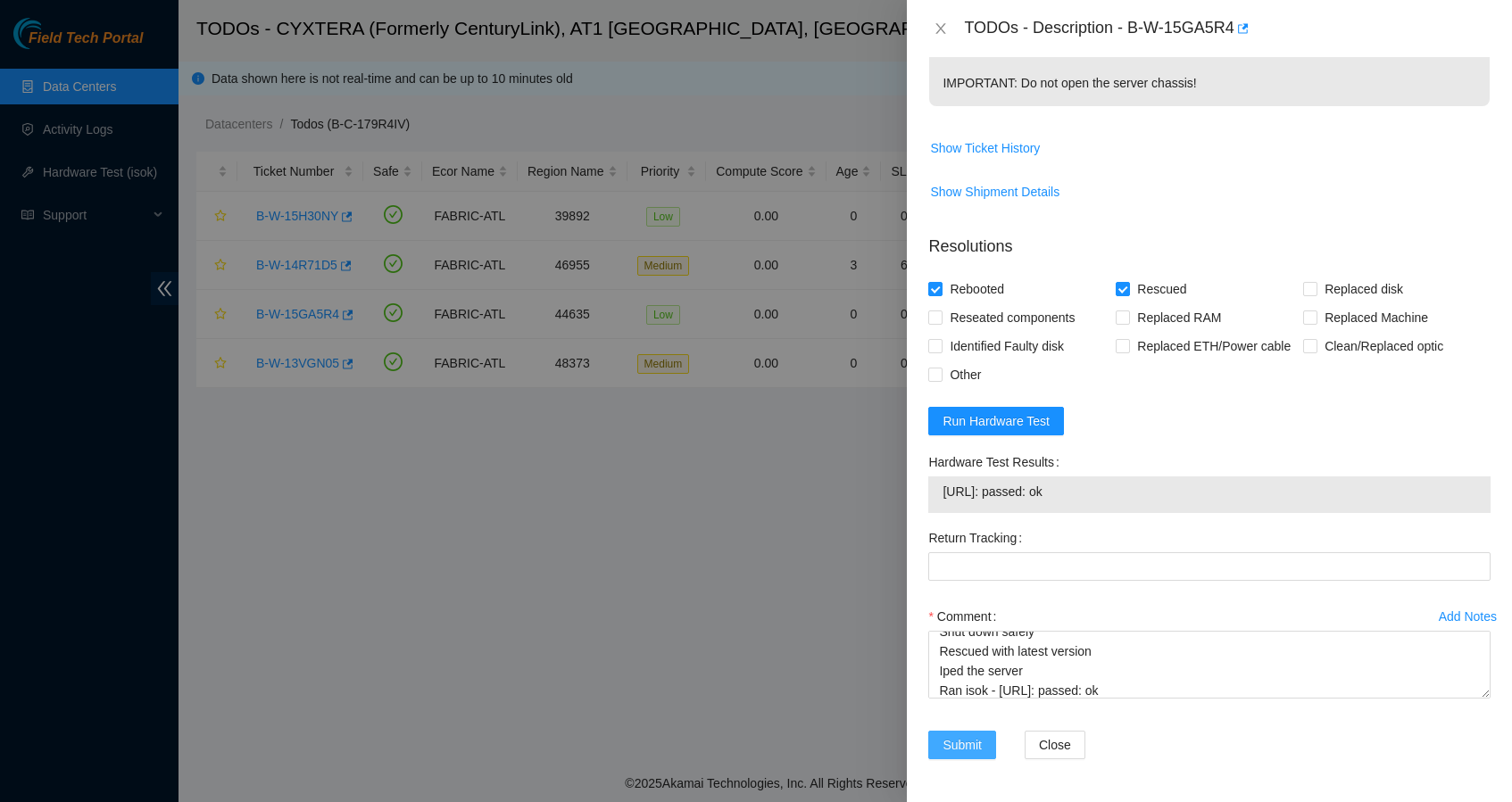
click at [978, 747] on span "Submit" at bounding box center [962, 745] width 39 height 19
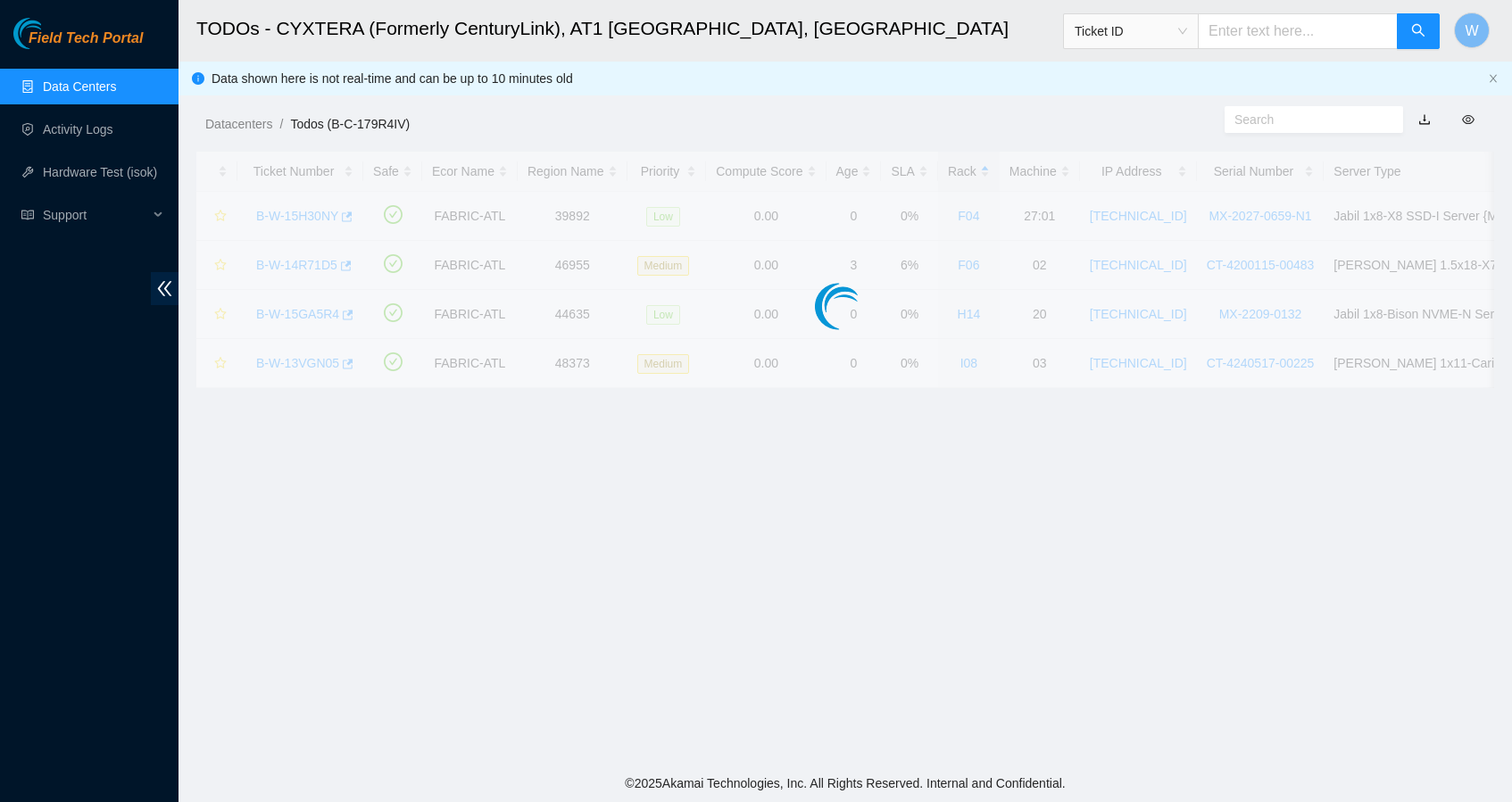
scroll to position [165, 0]
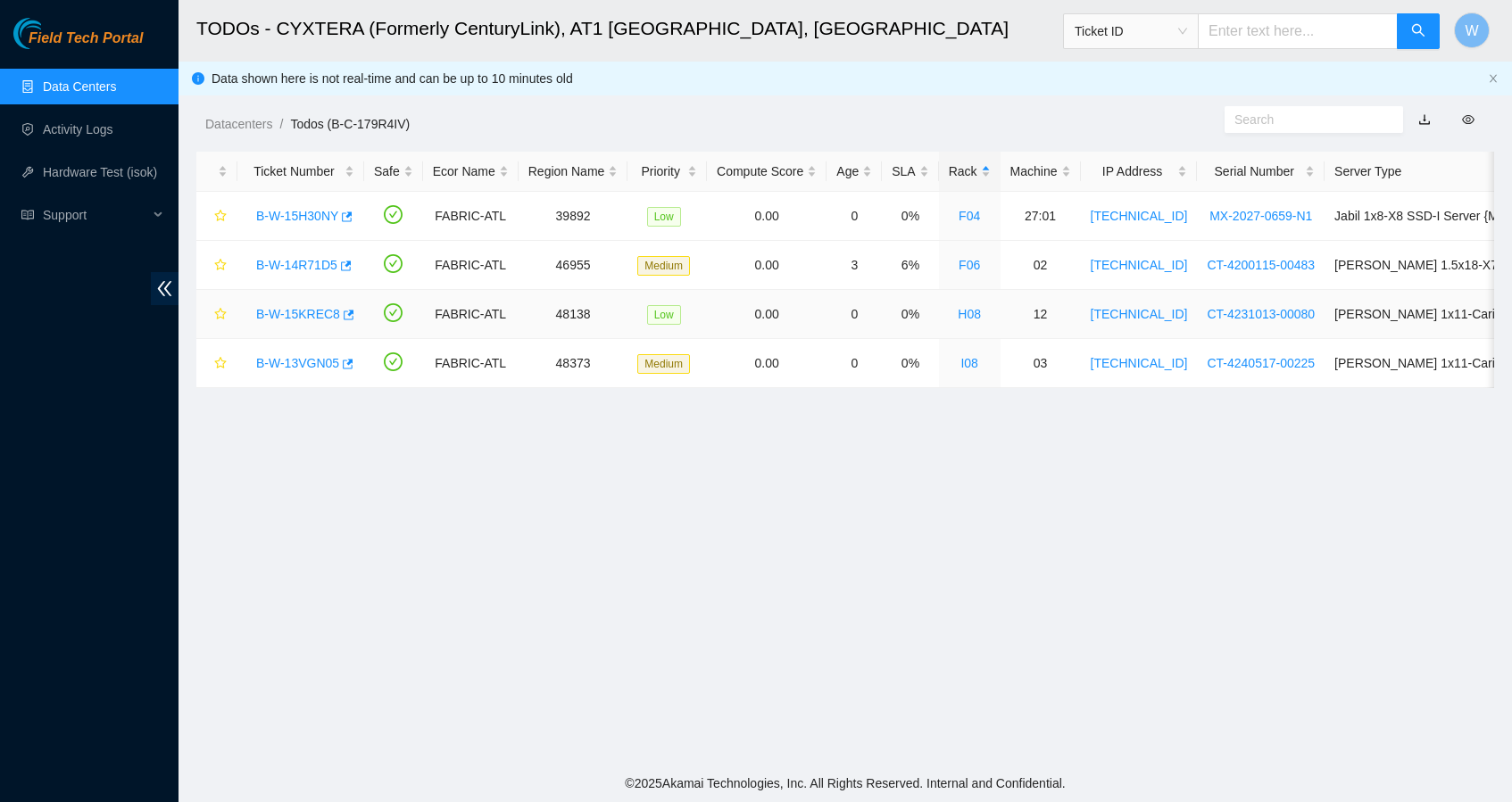
click at [299, 312] on link "B-W-15KREC8" at bounding box center [298, 313] width 84 height 14
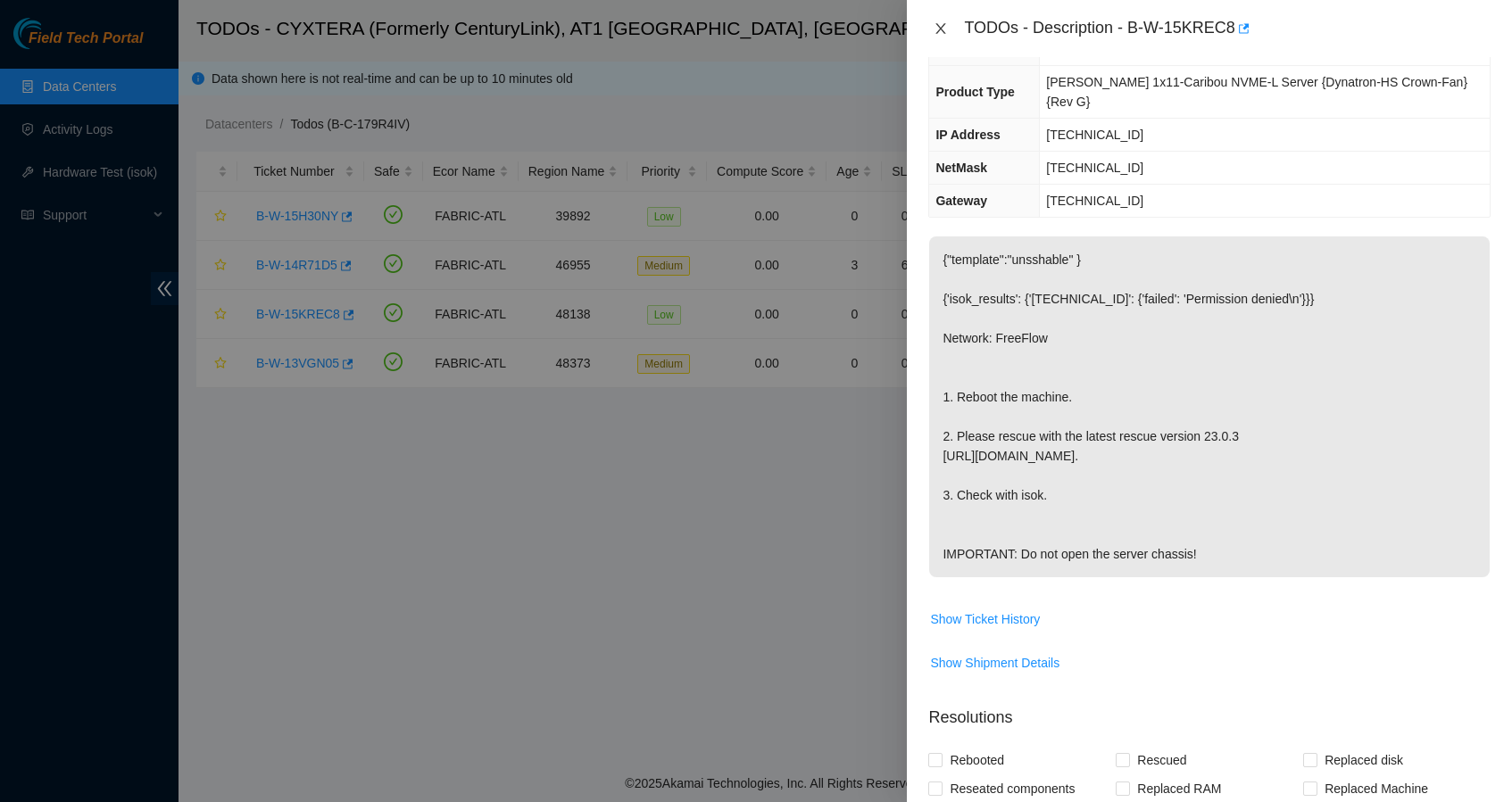
click at [937, 26] on icon "close" at bounding box center [940, 28] width 14 height 14
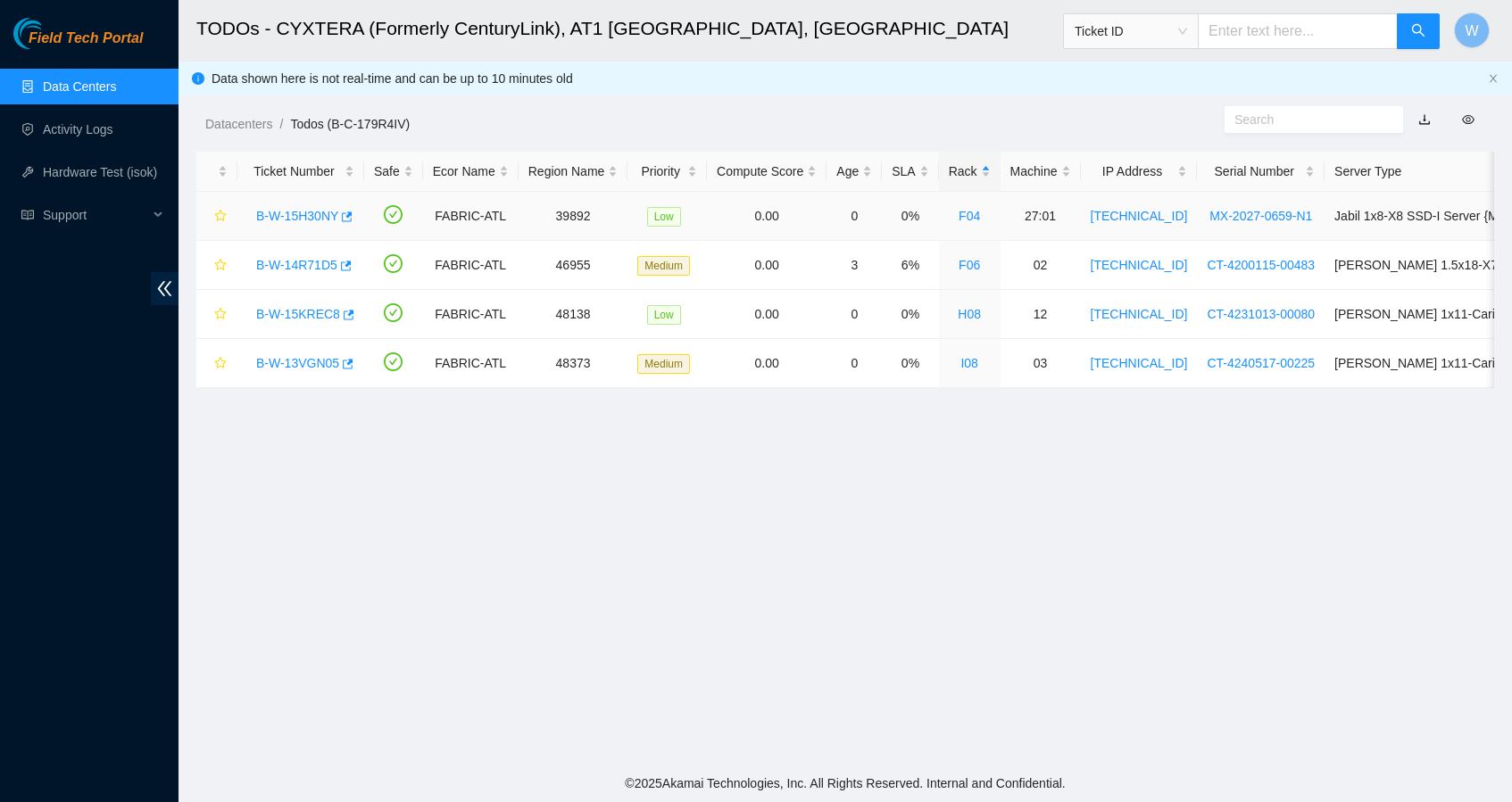
click at [322, 213] on link "B-W-15H30NY" at bounding box center [297, 215] width 82 height 14
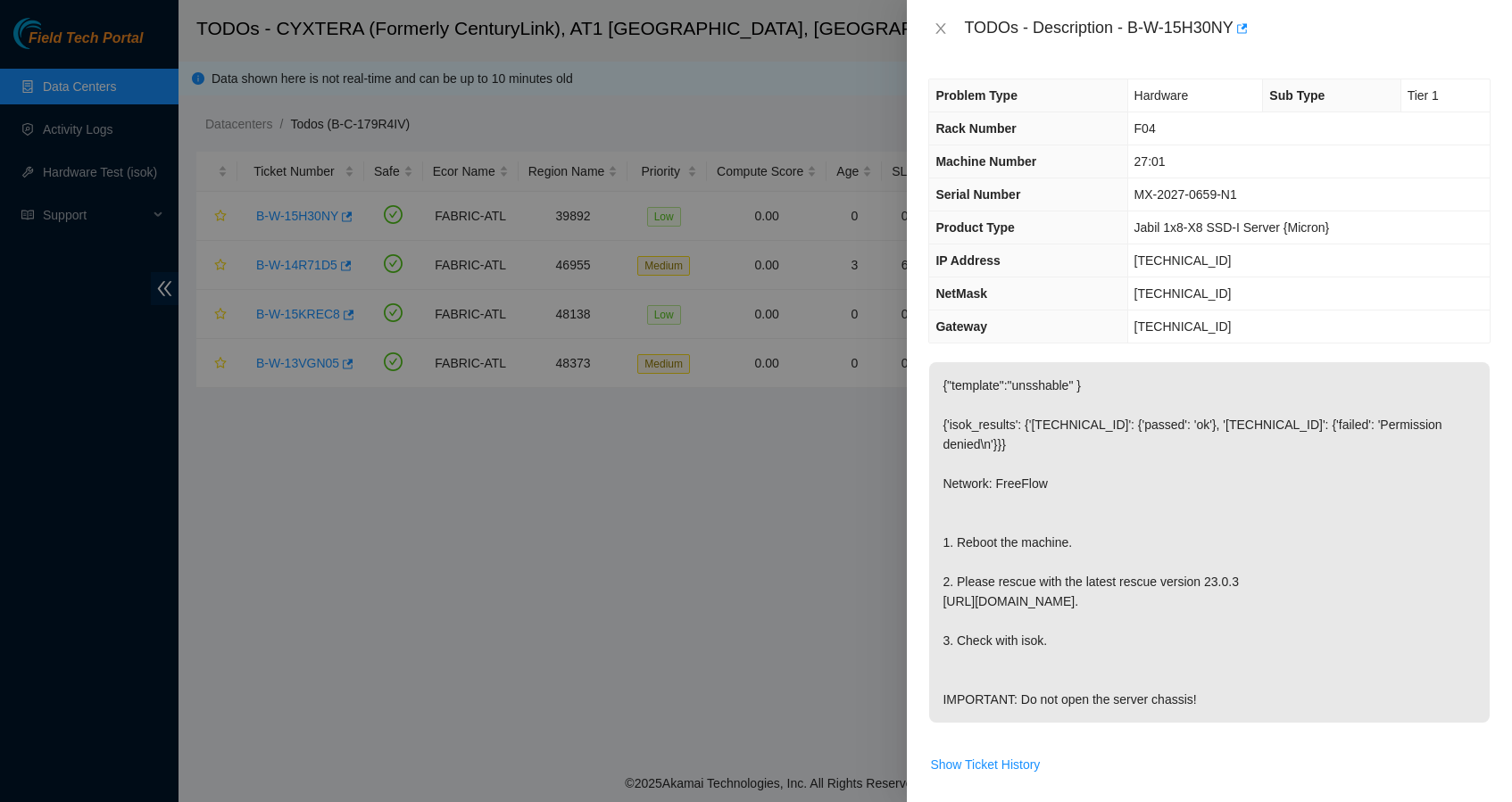
scroll to position [0, 0]
click at [941, 21] on icon "close" at bounding box center [940, 28] width 14 height 14
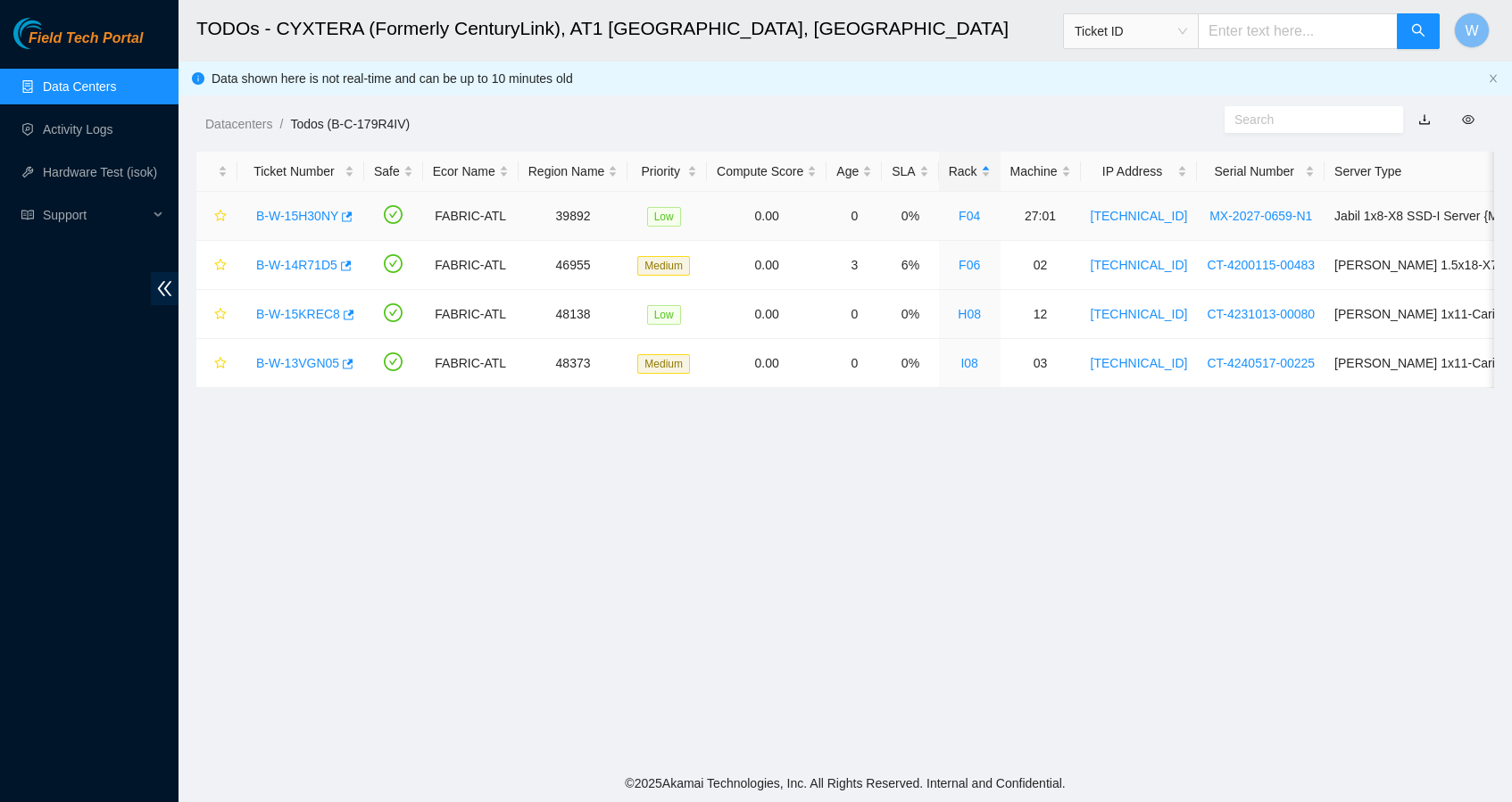
click at [285, 215] on link "B-W-15H30NY" at bounding box center [297, 215] width 82 height 14
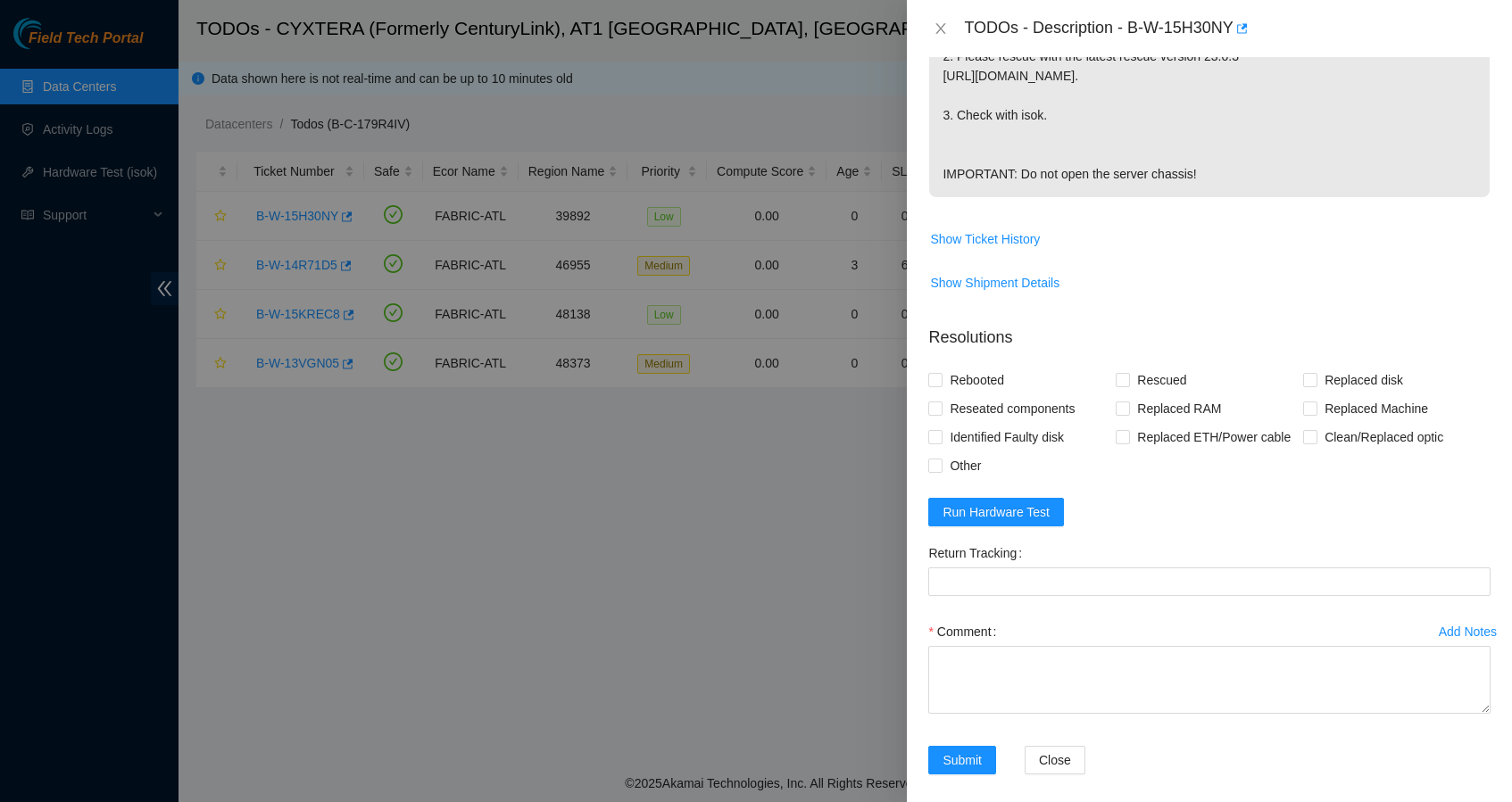
scroll to position [596, 0]
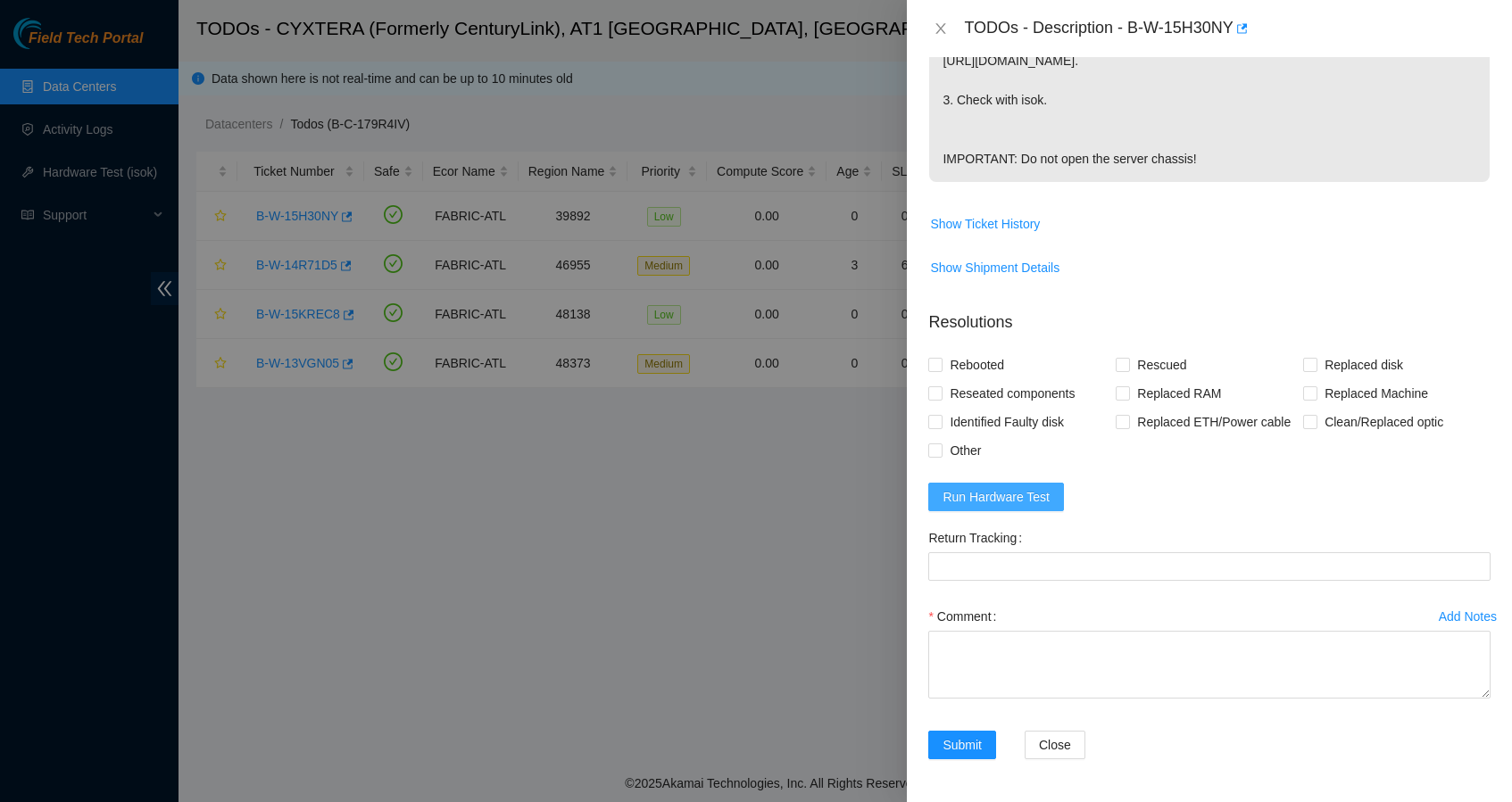
click at [1029, 502] on span "Run Hardware Test" at bounding box center [996, 496] width 107 height 19
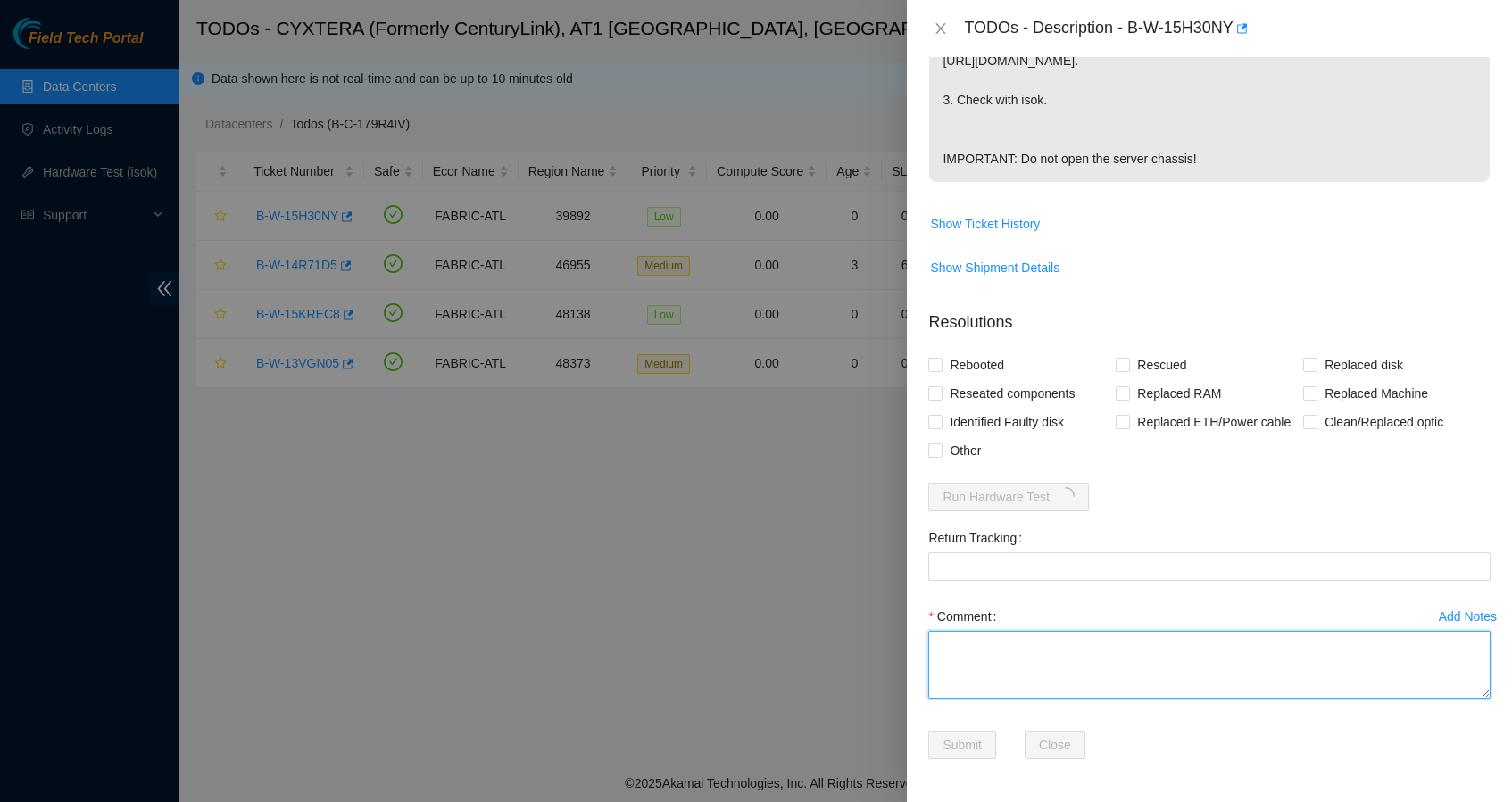
click at [1055, 681] on textarea "Comment" at bounding box center [1209, 664] width 562 height 67
type textarea "Shut down safely Rescued with latest version Iped the server Ran isok -"
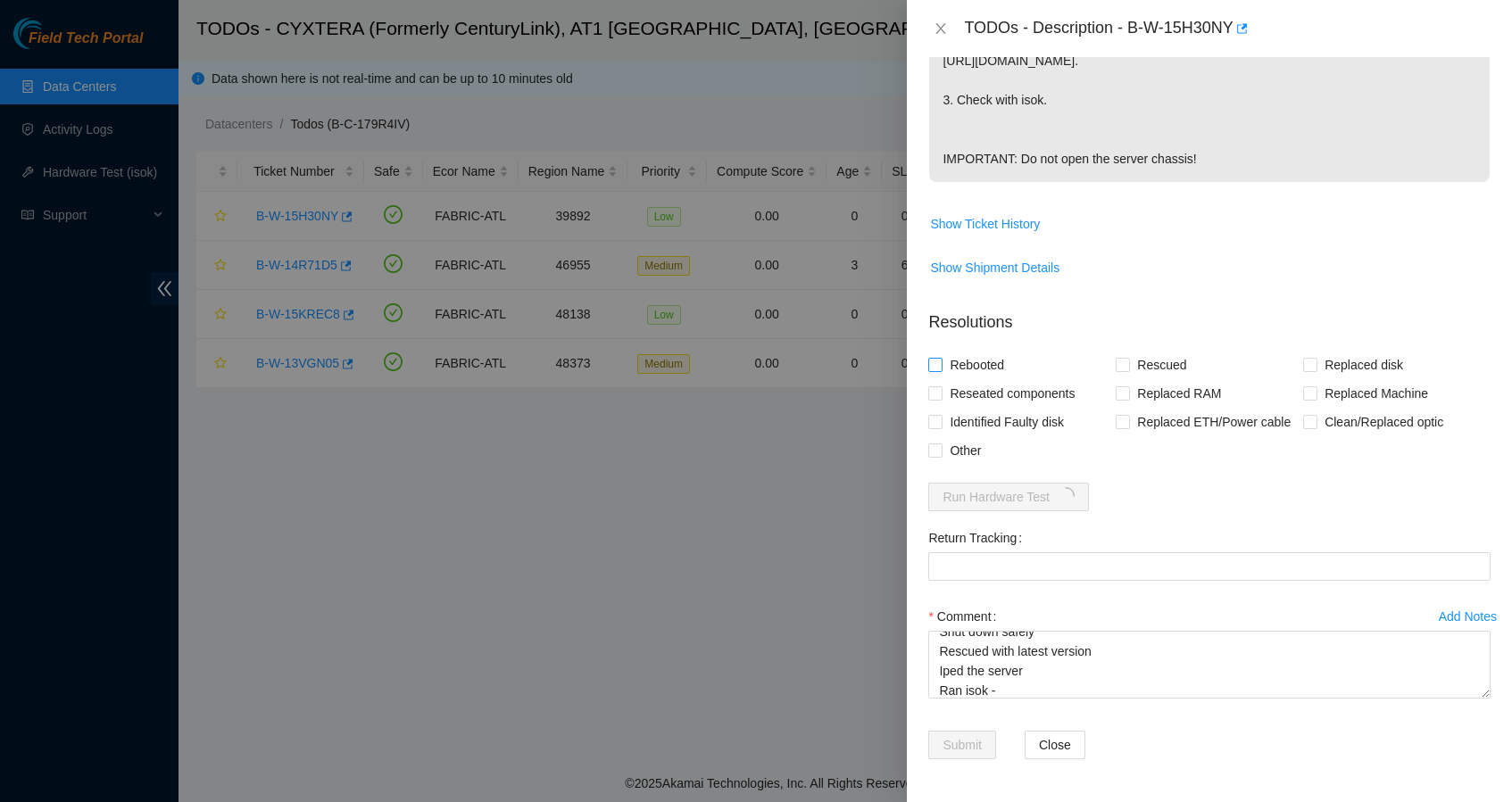
click at [992, 355] on span "Rebooted" at bounding box center [977, 364] width 68 height 29
click at [941, 358] on input "Rebooted" at bounding box center [934, 364] width 13 height 13
checkbox input "true"
click at [1140, 351] on span "Rescued" at bounding box center [1161, 364] width 64 height 29
click at [1128, 358] on input "Rescued" at bounding box center [1122, 364] width 13 height 13
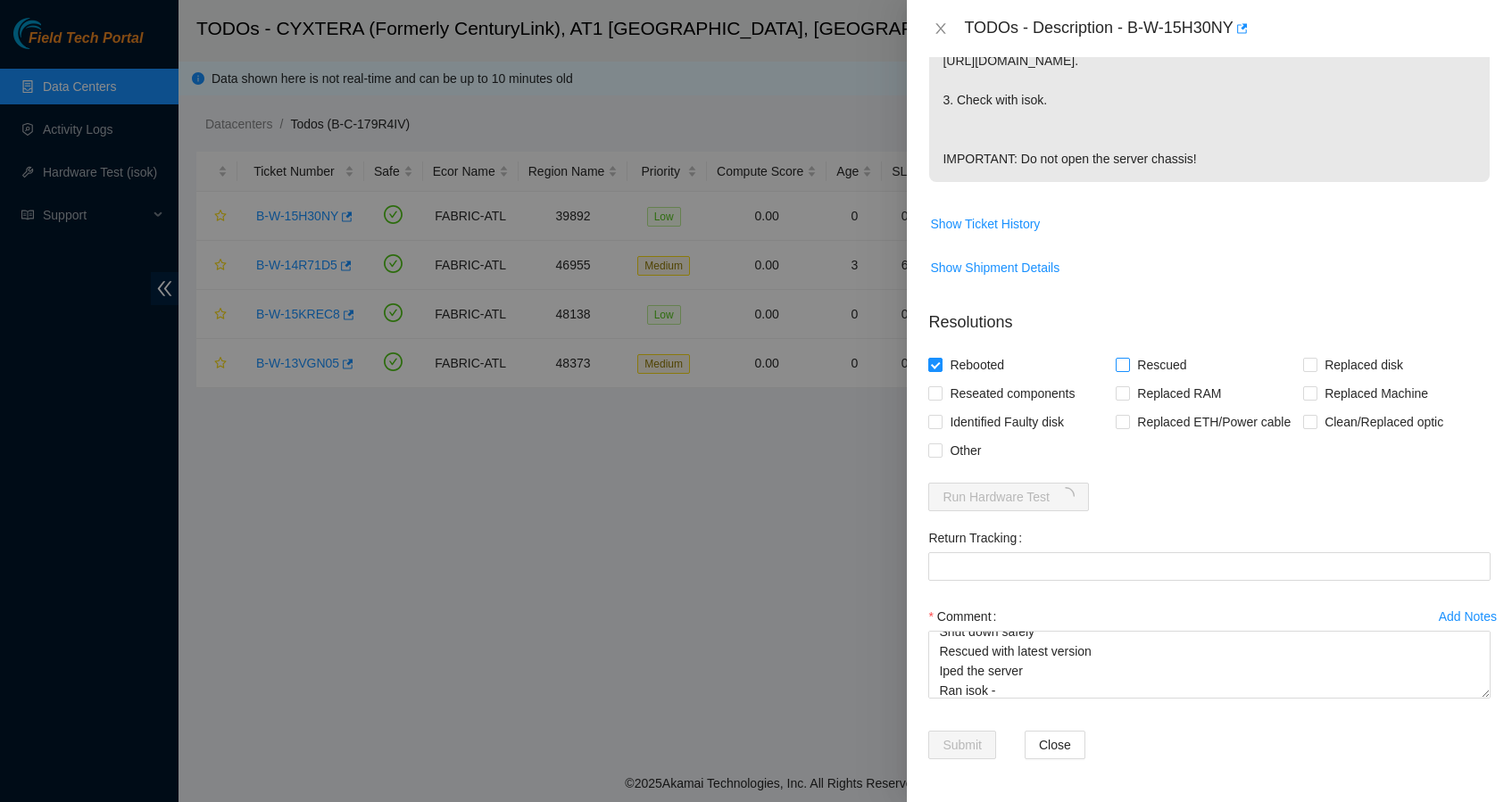
checkbox input "true"
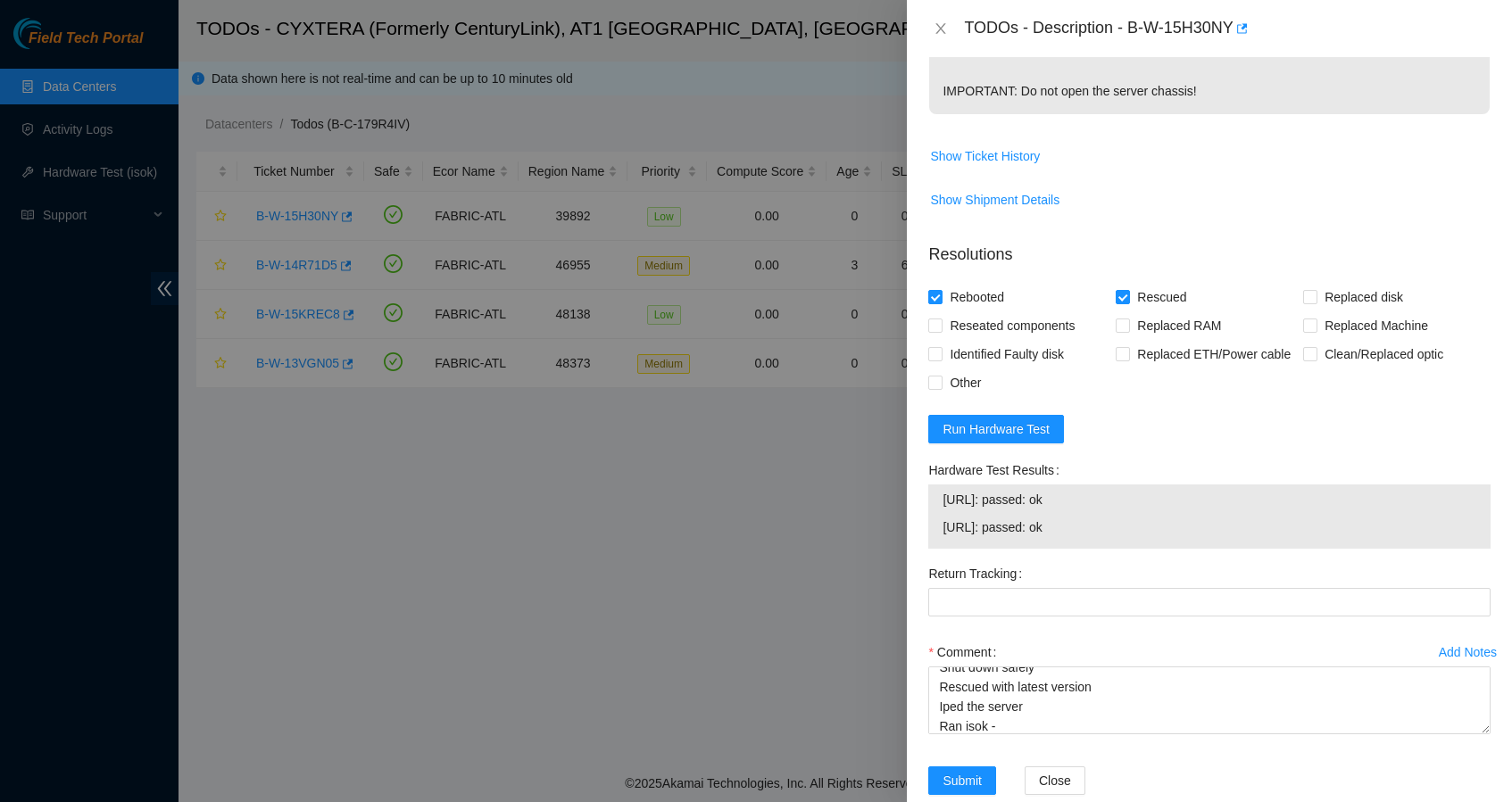
drag, startPoint x: 1104, startPoint y: 590, endPoint x: 944, endPoint y: 596, distance: 160.1
click at [944, 537] on span "23.222.13.185: passed: ok" at bounding box center [1209, 527] width 533 height 19
copy span "23.222.13.185: passed: ok"
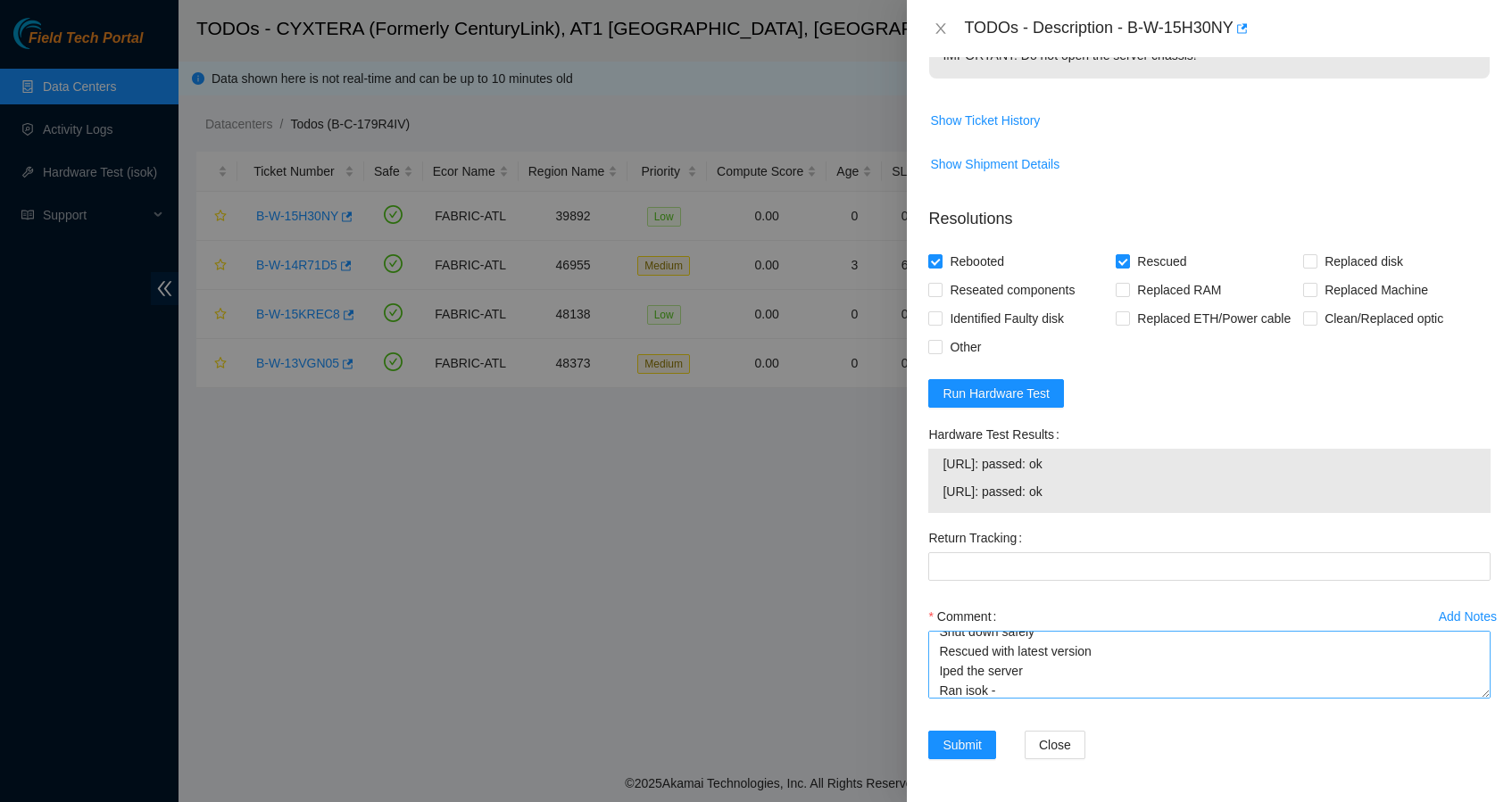
scroll to position [711, 0]
click at [1014, 687] on textarea "Shut down safely Rescued with latest version Iped the server Ran isok -" at bounding box center [1209, 664] width 562 height 67
paste textarea "23.222.13.185: passed: ok"
type textarea "Shut down safely Rescued with latest version Iped the server Ran isok -23.222.1…"
click at [965, 736] on span "Submit" at bounding box center [962, 745] width 39 height 19
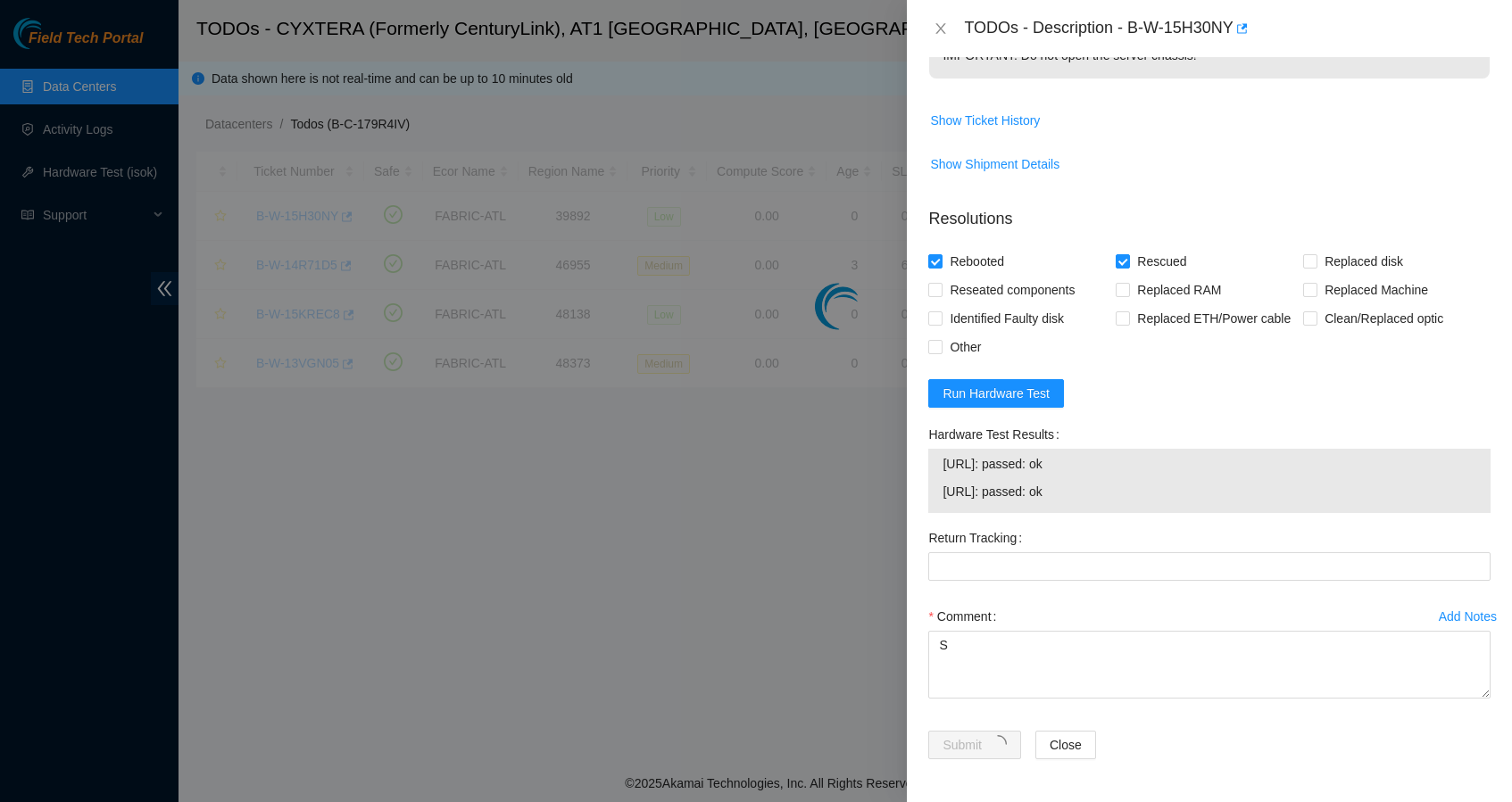
scroll to position [165, 0]
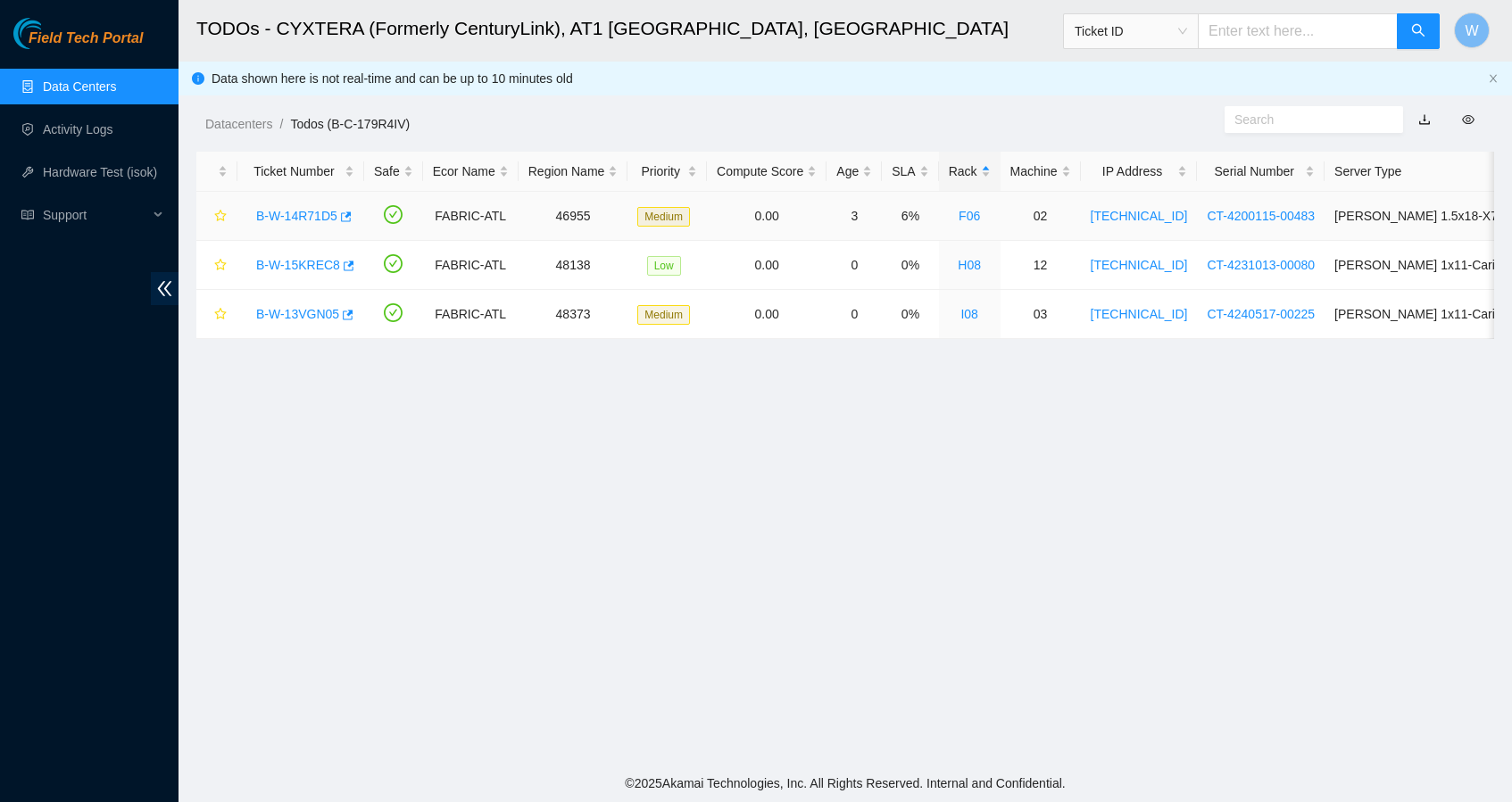
click at [287, 217] on link "B-W-14R71D5" at bounding box center [297, 215] width 81 height 14
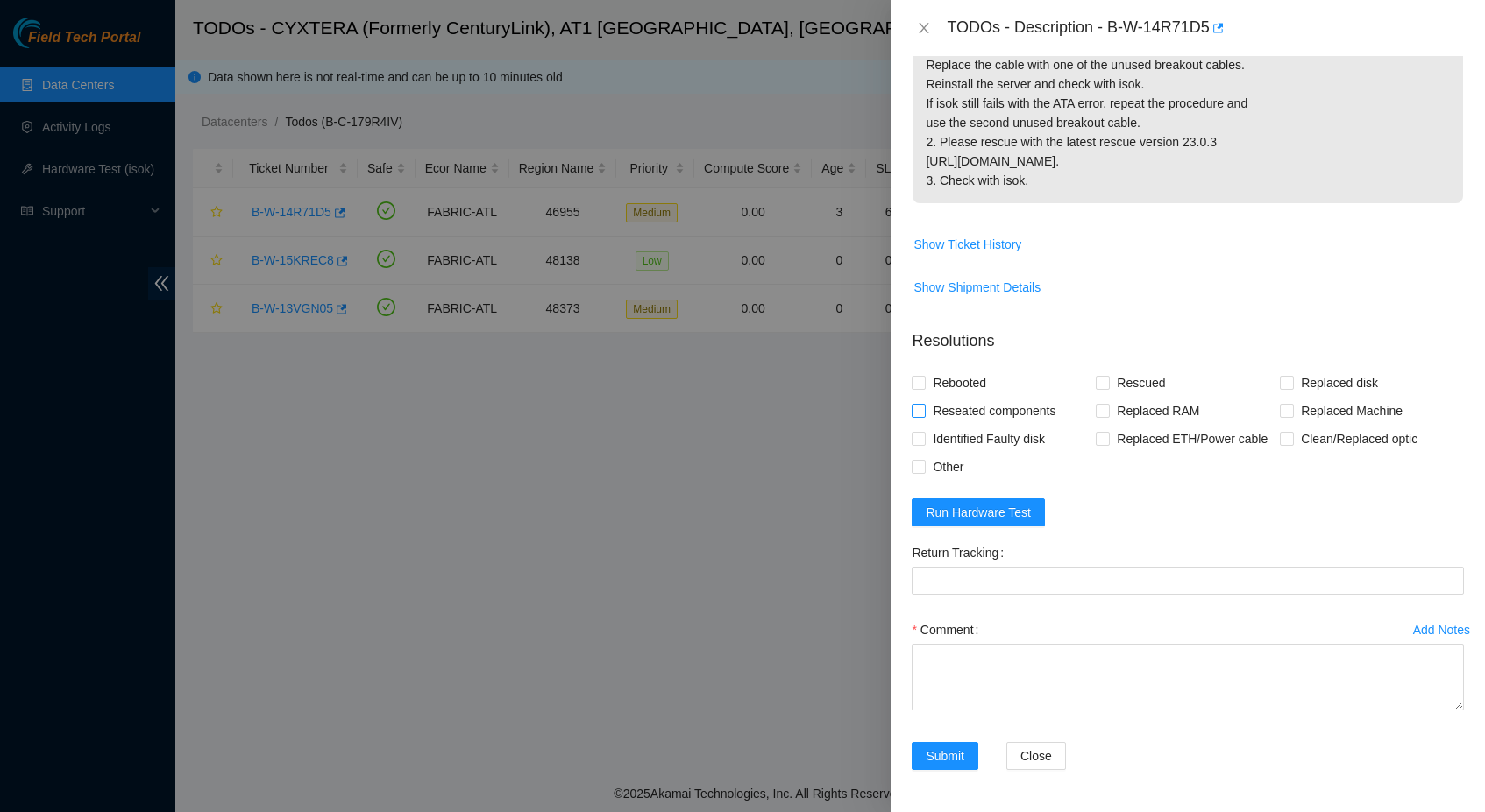
scroll to position [611, 0]
click at [974, 368] on span "Rebooted" at bounding box center [959, 382] width 67 height 28
click at [924, 376] on input "Rebooted" at bounding box center [918, 382] width 13 height 13
checkbox input "true"
click at [1054, 396] on span "Reseated components" at bounding box center [994, 410] width 137 height 28
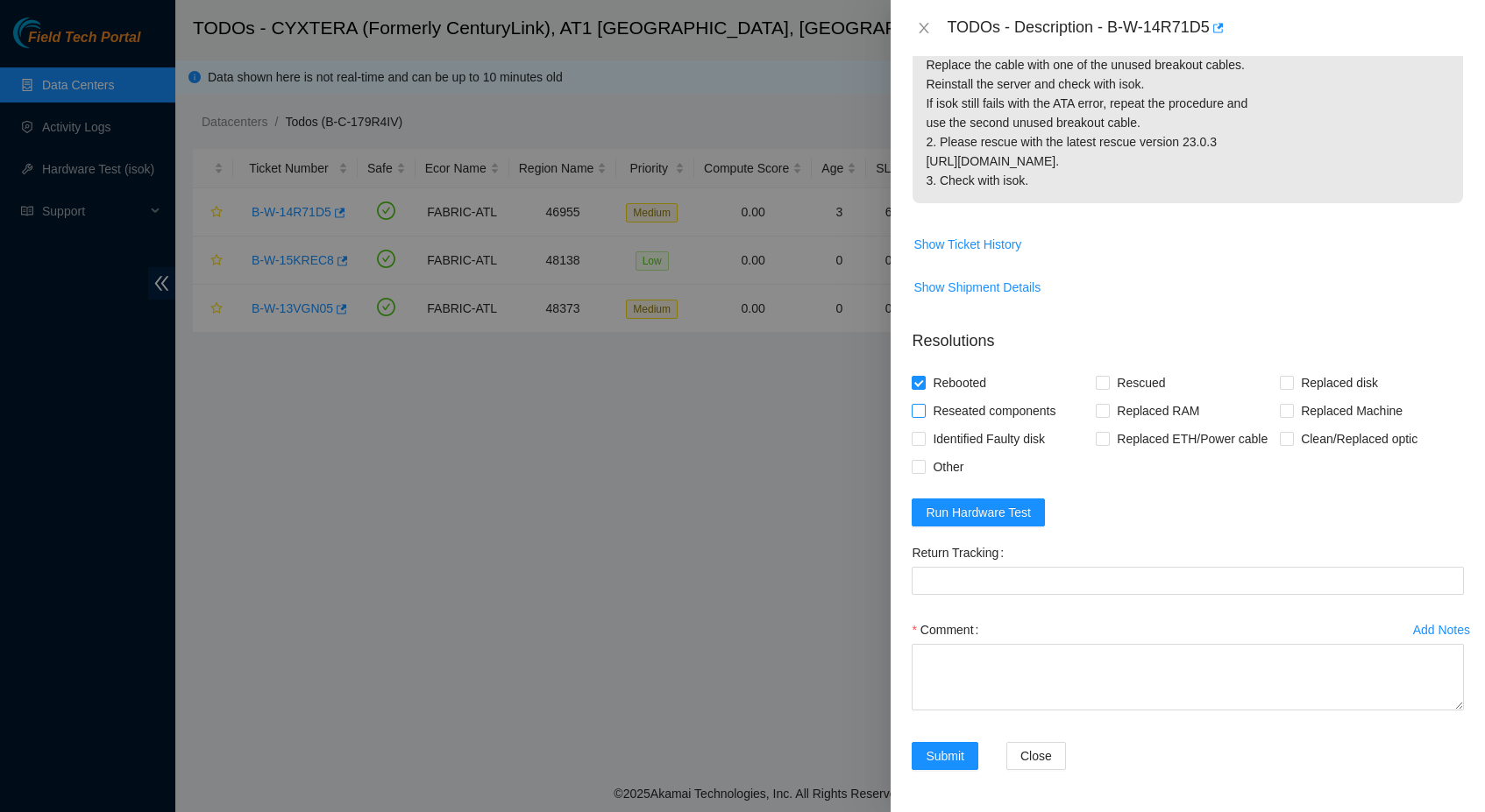
click at [924, 404] on input "Reseated components" at bounding box center [918, 410] width 13 height 13
checkbox input "true"
click at [1130, 368] on span "Rescued" at bounding box center [1140, 382] width 63 height 28
click at [1107, 376] on input "Rescued" at bounding box center [1102, 382] width 13 height 13
checkbox input "true"
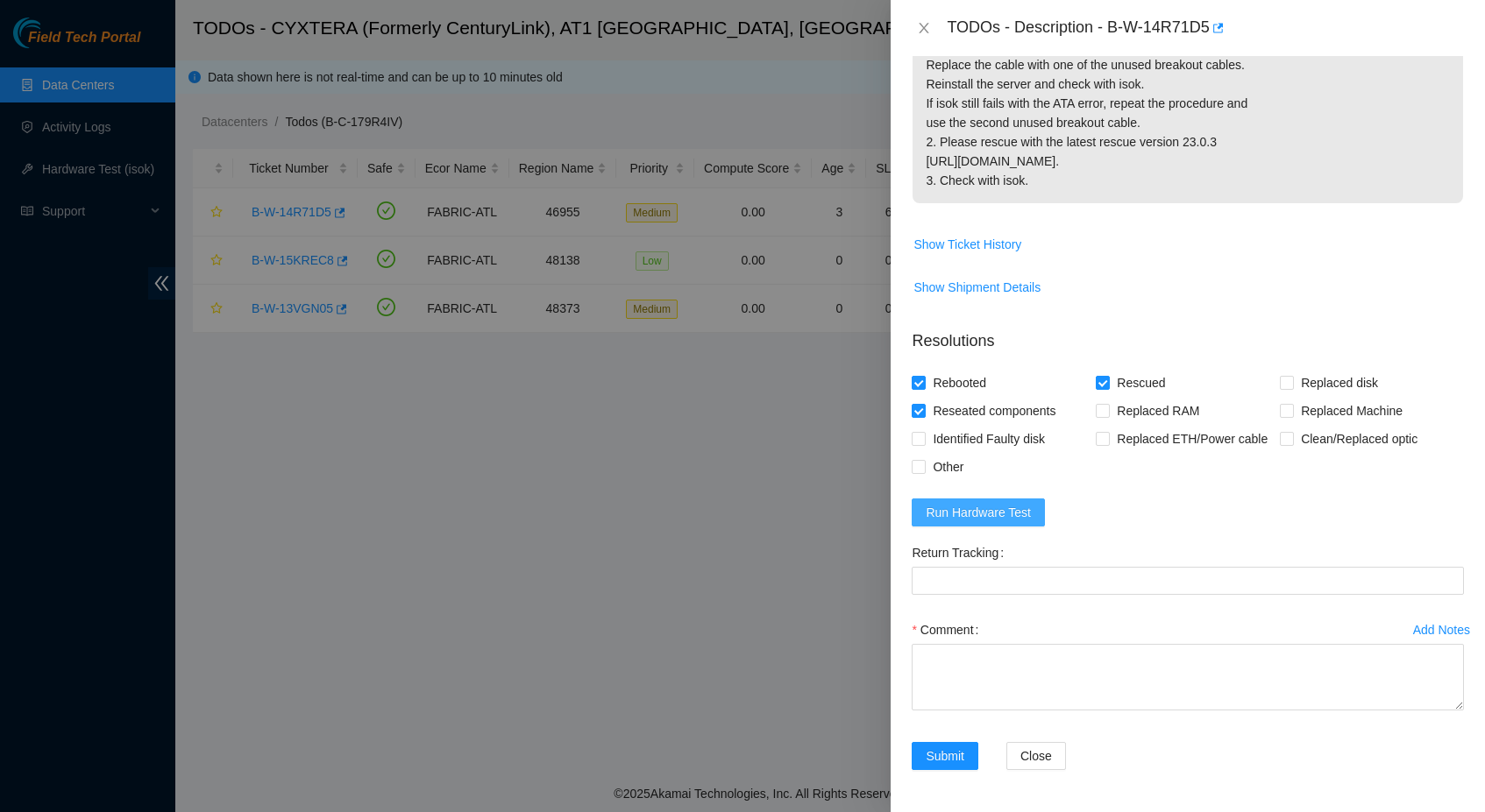
click at [1020, 505] on span "Run Hardware Test" at bounding box center [979, 512] width 105 height 19
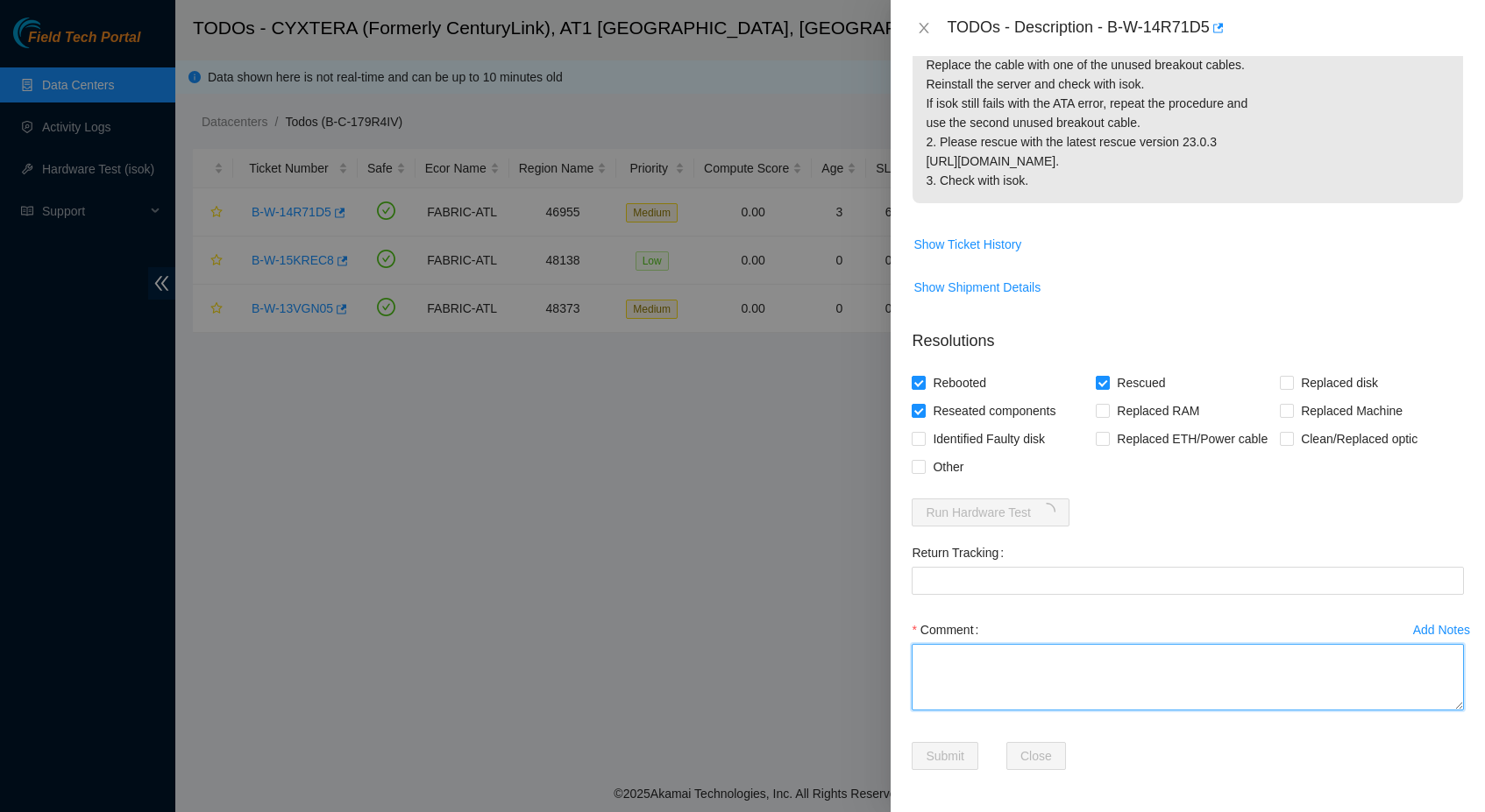
click at [1040, 682] on textarea "Comment" at bounding box center [1187, 677] width 552 height 66
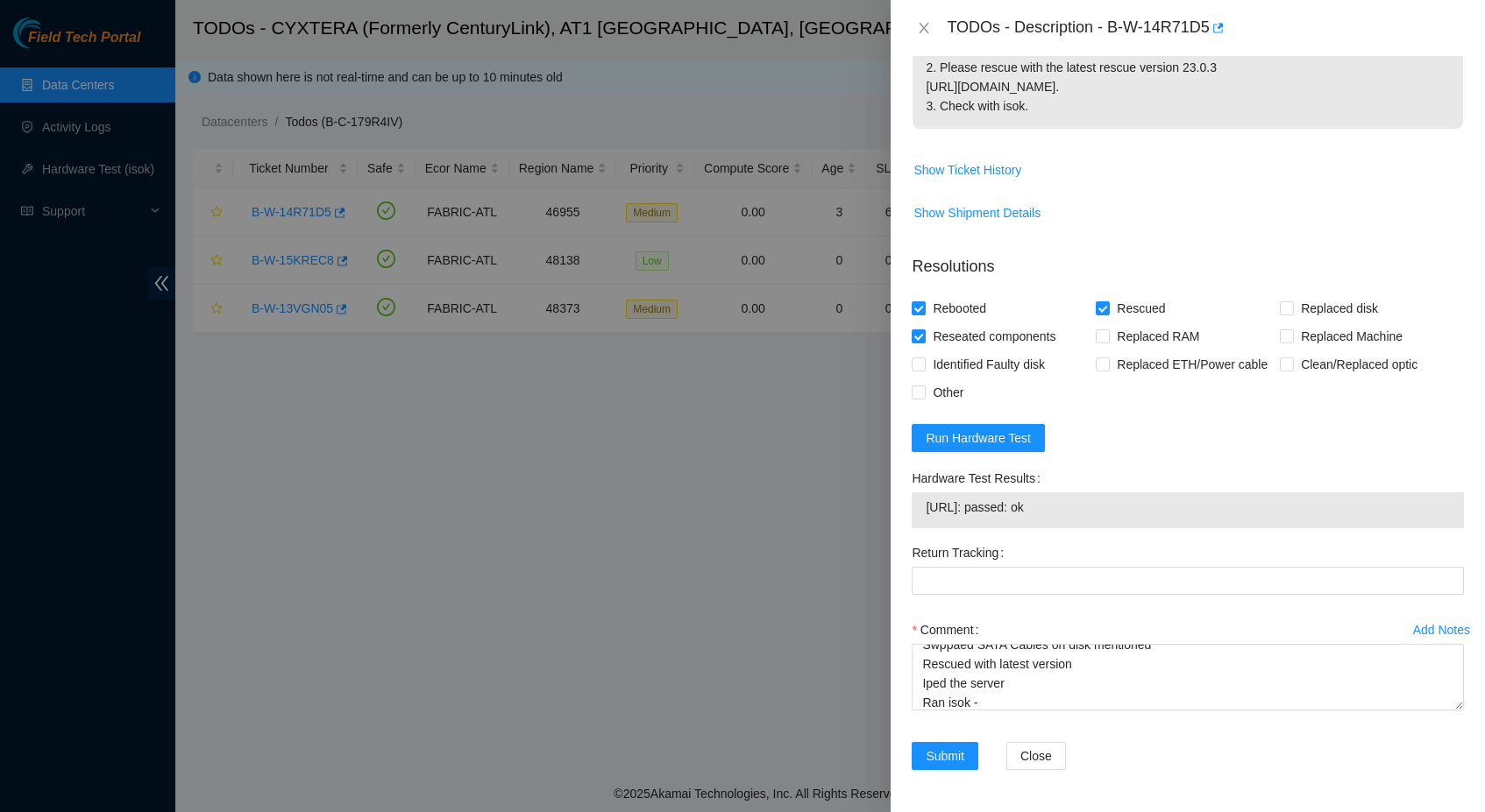
drag, startPoint x: 1079, startPoint y: 578, endPoint x: 929, endPoint y: 582, distance: 150.1
click at [929, 517] on span "23.46.146.35: passed: ok" at bounding box center [1187, 506] width 524 height 19
copy span "23.46.146.35: passed: ok"
click at [1020, 710] on textarea "Shut down safely Swppaed SATA Cables on disk mentioned Rescued with latest vers…" at bounding box center [1187, 677] width 552 height 66
paste textarea "23.46.146.35: passed: ok"
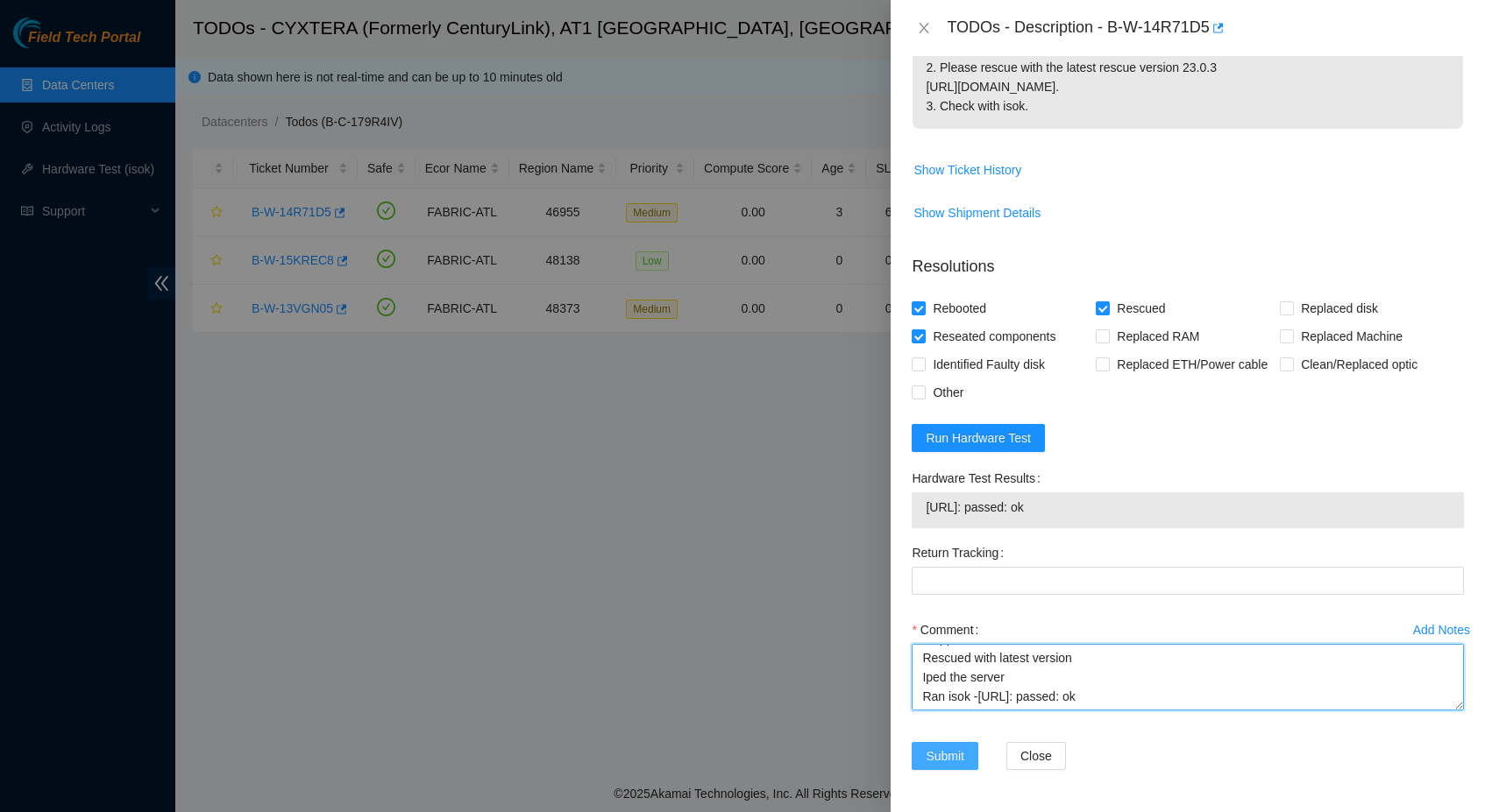
scroll to position [686, 0]
type textarea "Shut down safely Swppaed SATA Cables on disk mentioned Rescued with latest vers…"
click at [954, 757] on span "Submit" at bounding box center [945, 756] width 38 height 19
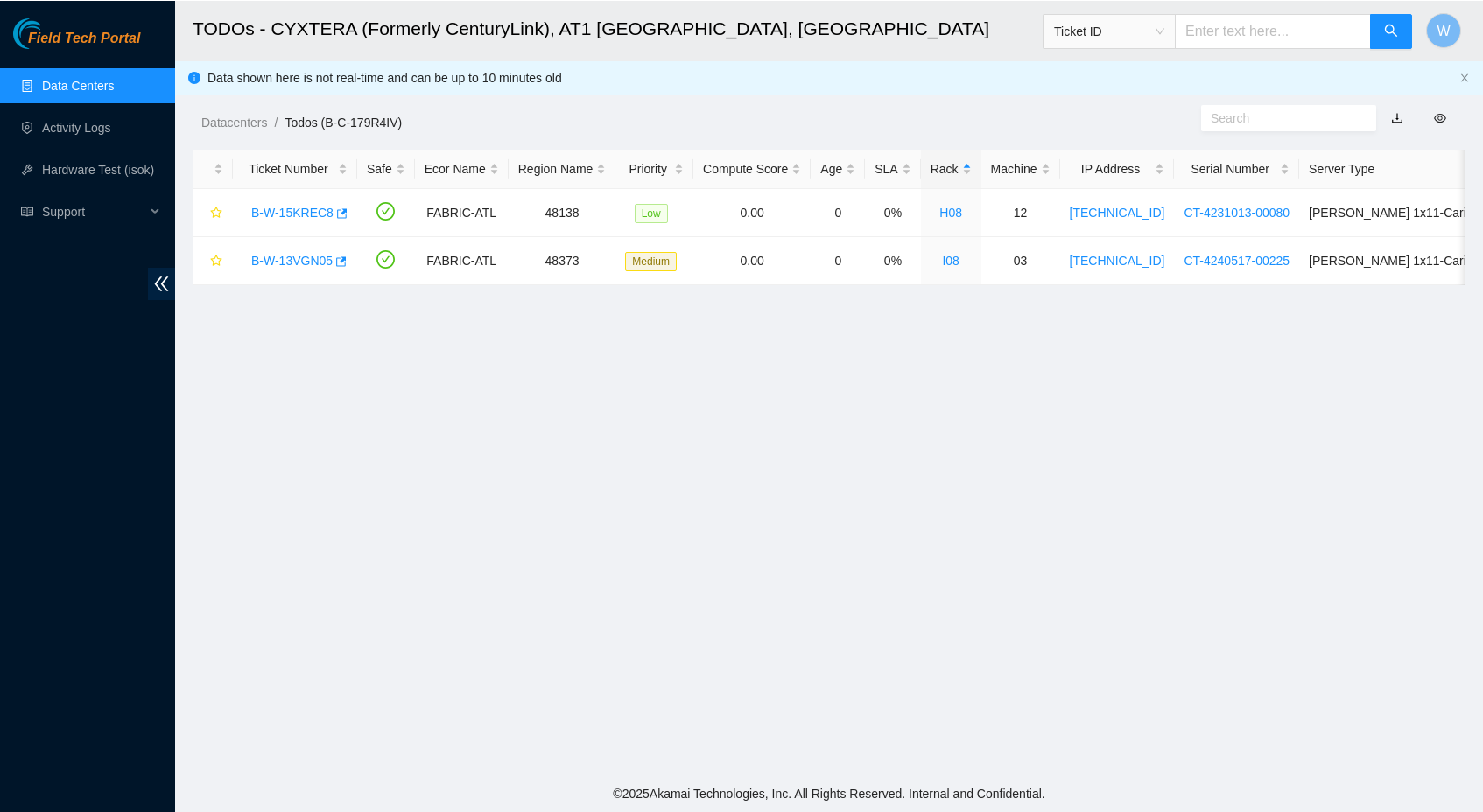
scroll to position [0, 0]
drag, startPoint x: 903, startPoint y: 646, endPoint x: 1042, endPoint y: 760, distance: 179.8
click at [1042, 760] on main "TODOs - CYXTERA (Formerly CenturyLink), AT1 Atlanta, GA Ticket ID W Data shown …" at bounding box center [829, 387] width 1307 height 774
click at [514, 93] on div "Datacenters / Todos (B-C-179R4IV) /" at bounding box center [665, 82] width 981 height 98
